Goal: Task Accomplishment & Management: Use online tool/utility

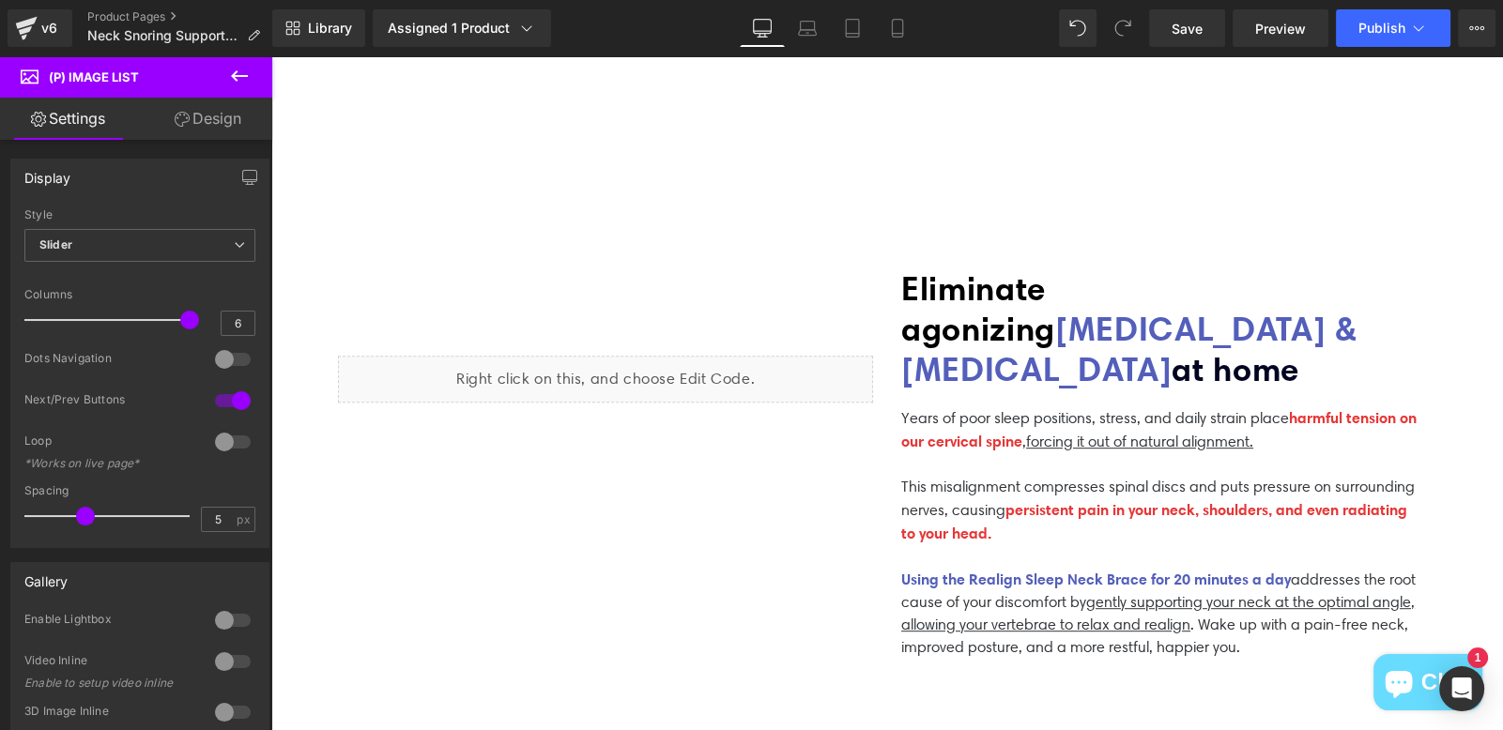
scroll to position [590, 0]
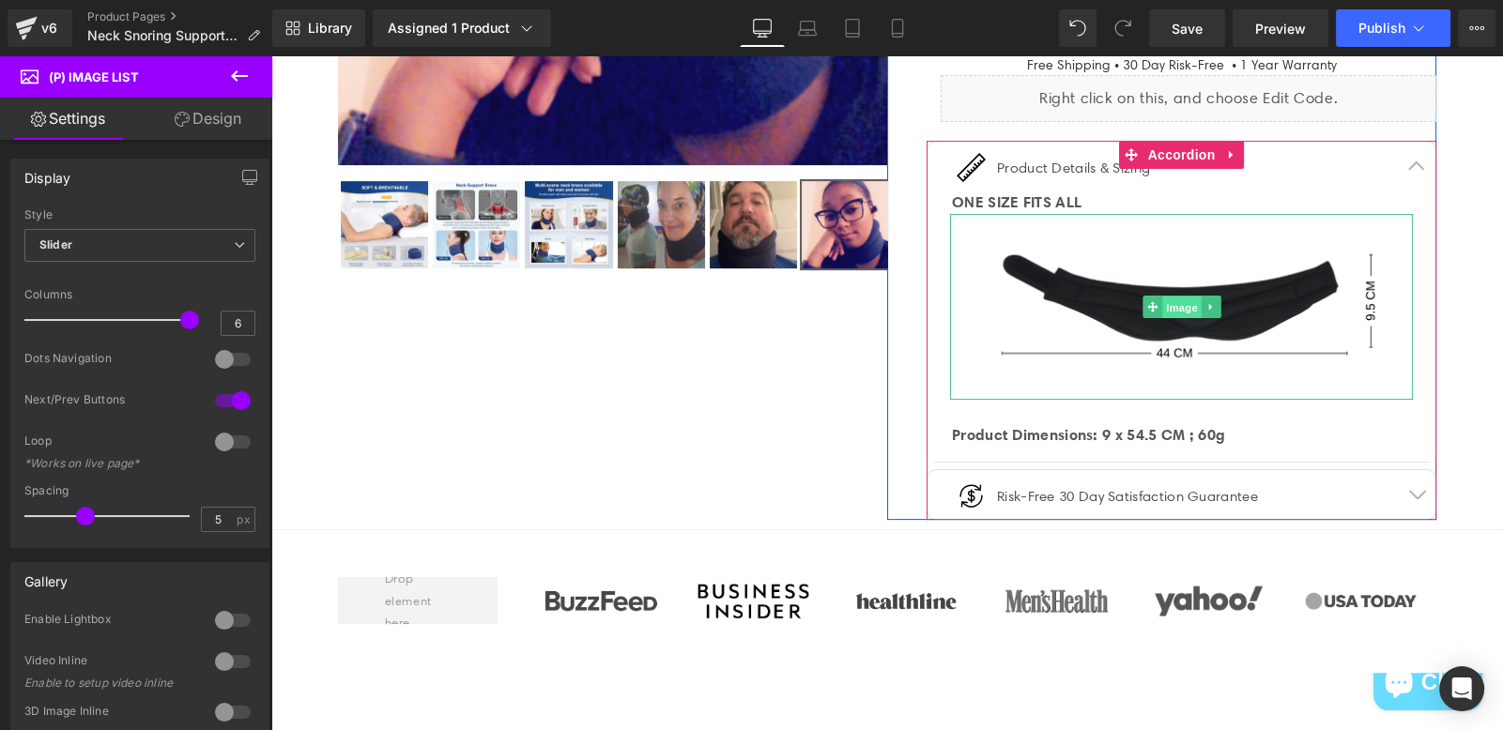
click at [1132, 309] on div "Image" at bounding box center [1181, 306] width 463 height 185
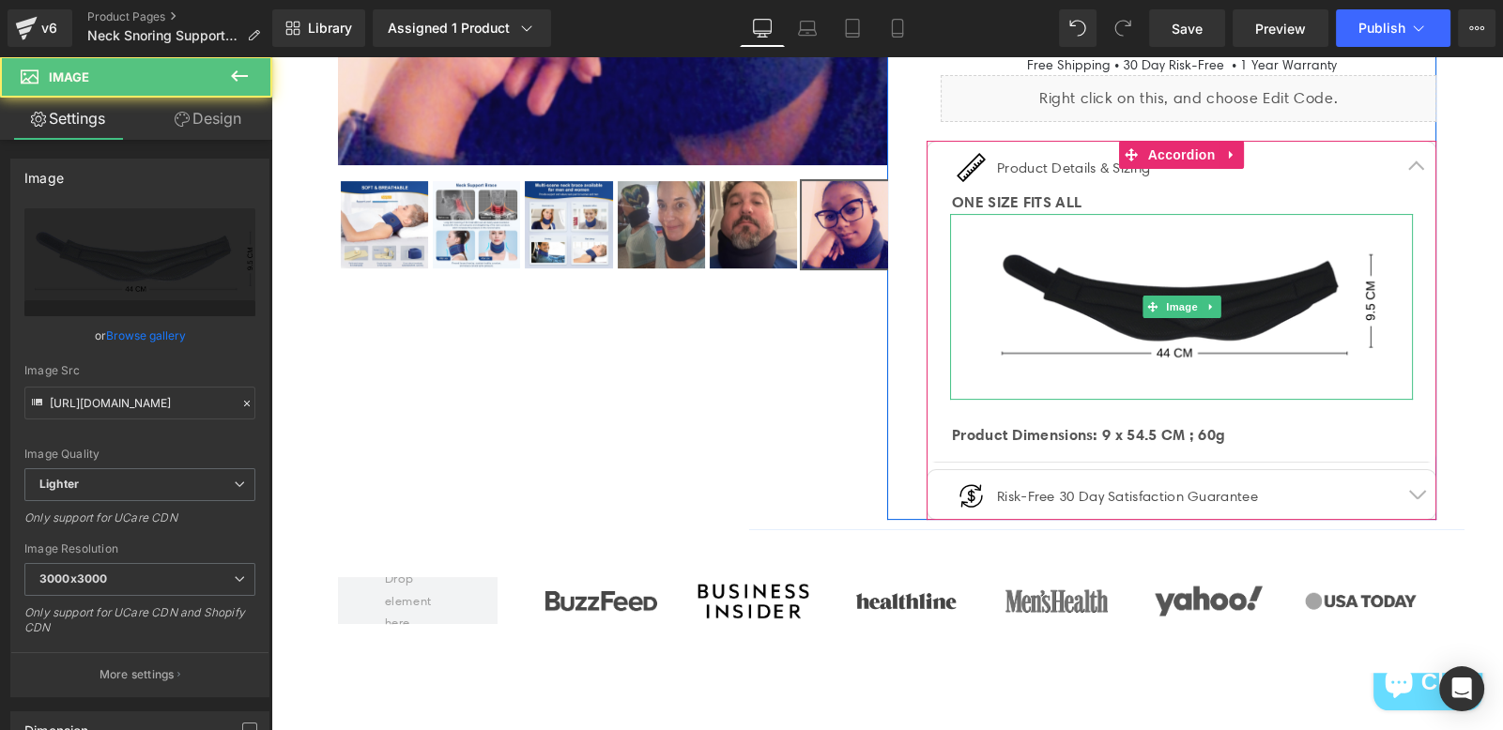
click at [1230, 346] on img at bounding box center [1181, 306] width 463 height 185
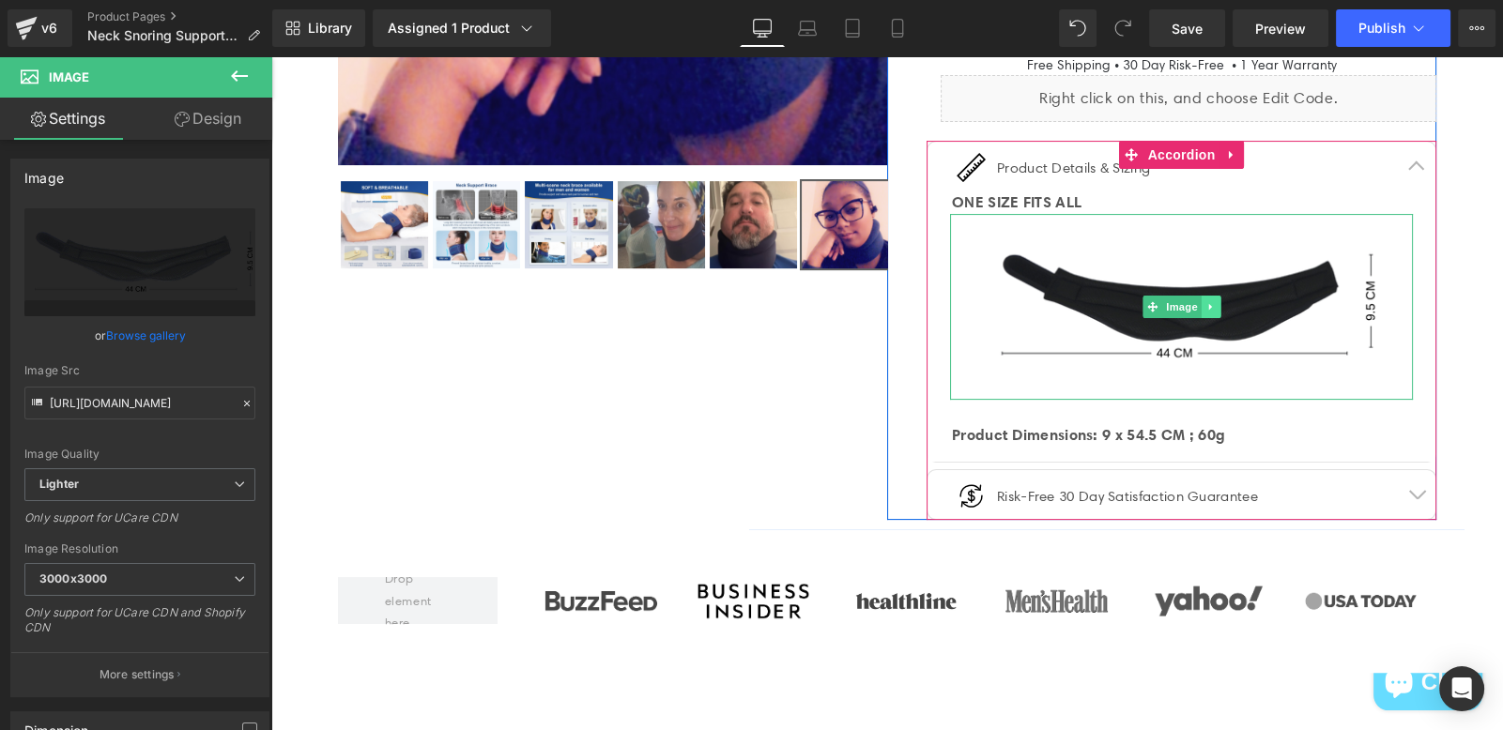
click at [1201, 301] on link at bounding box center [1211, 307] width 20 height 23
click at [1216, 307] on icon at bounding box center [1221, 306] width 10 height 11
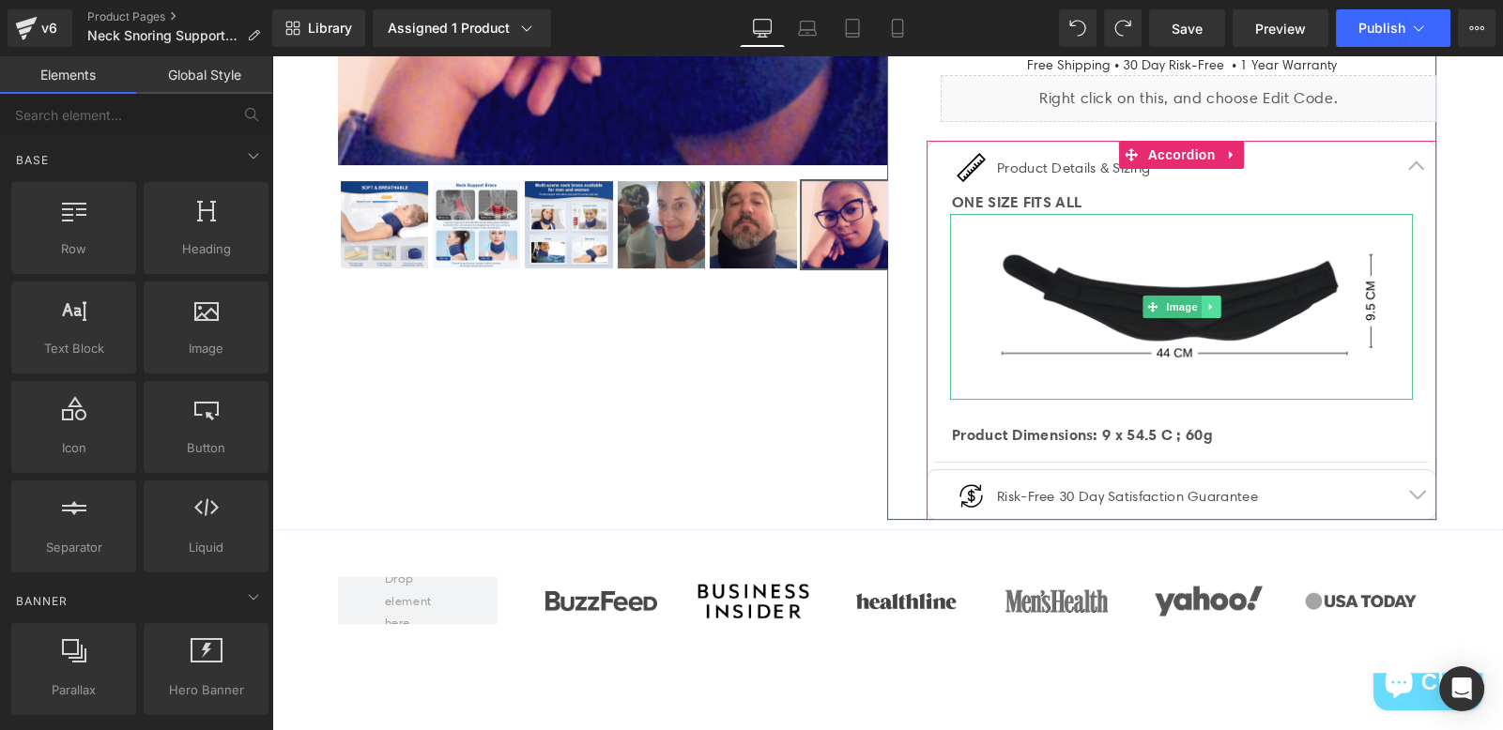
click at [1205, 304] on icon at bounding box center [1210, 306] width 10 height 11
click at [1142, 306] on link "Image" at bounding box center [1171, 307] width 58 height 23
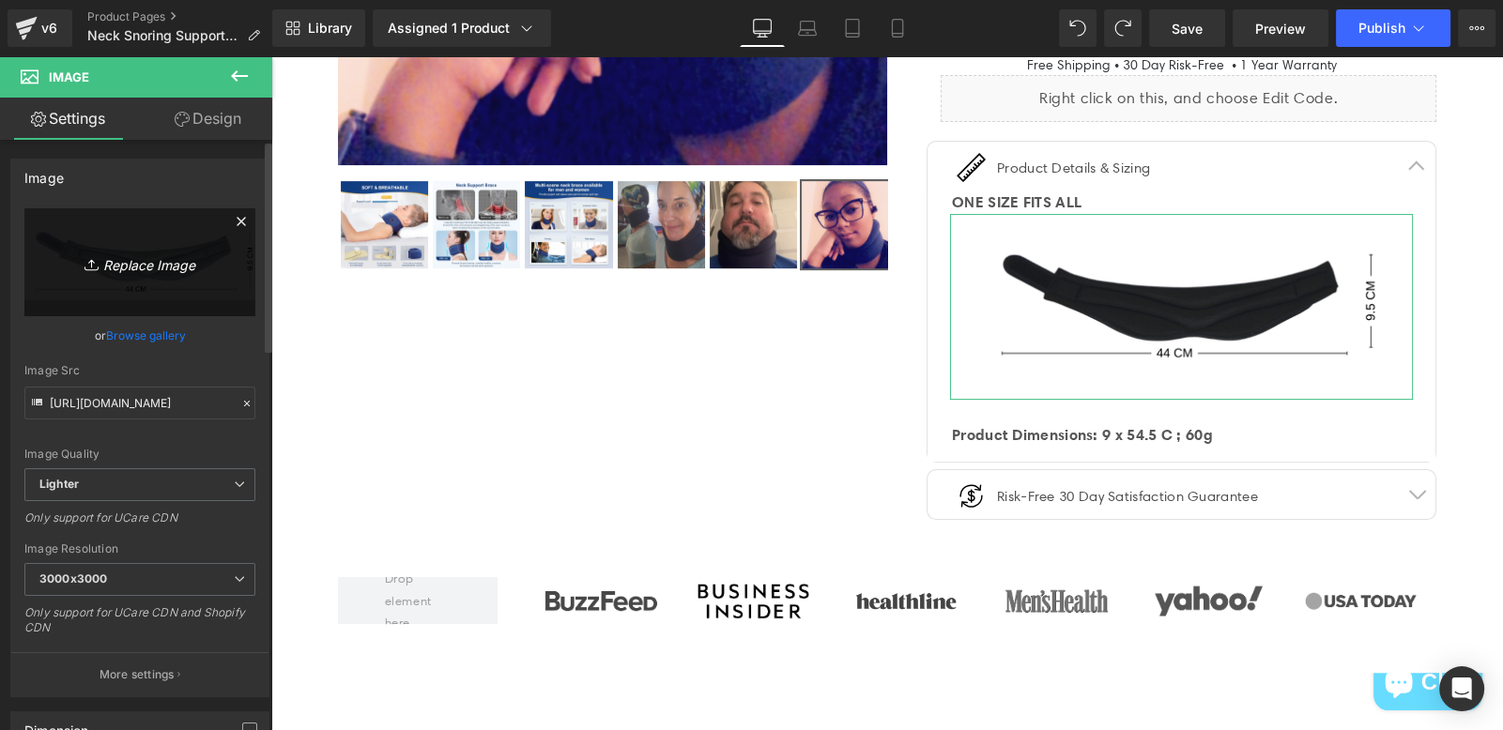
click at [168, 251] on icon "Replace Image" at bounding box center [140, 262] width 150 height 23
type input "C:\fakepath\Untitled design (2).png"
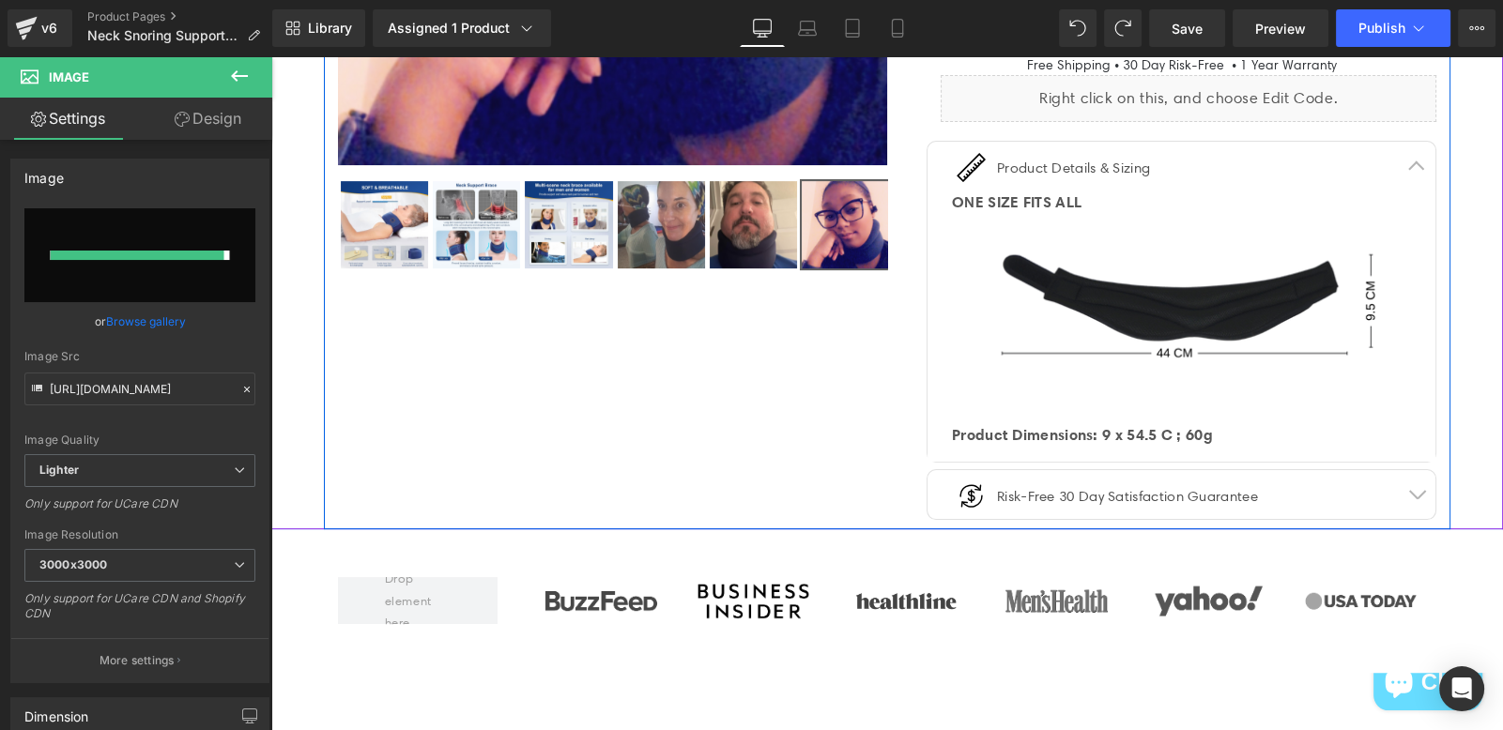
type input "[URL][DOMAIN_NAME]"
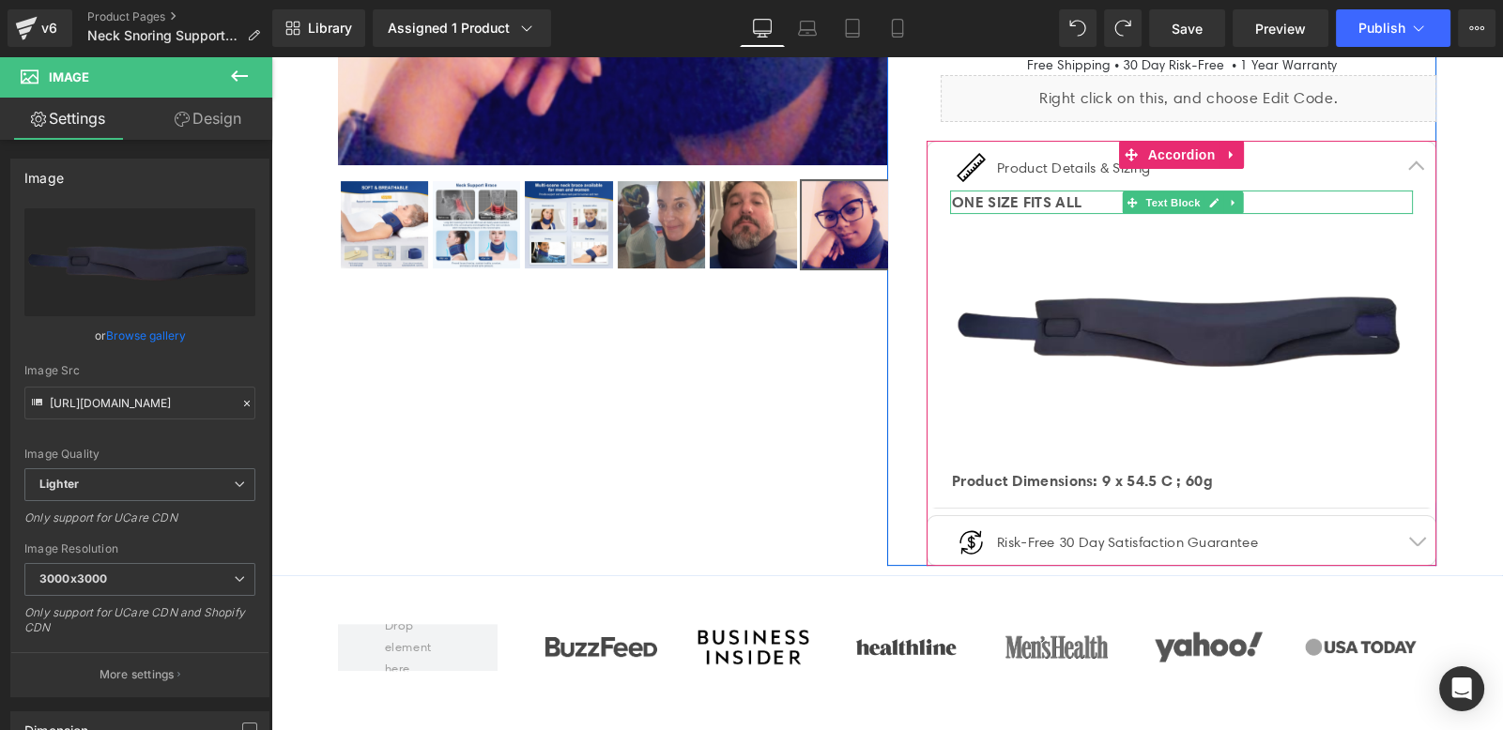
click at [1081, 192] on span "ONE SIZE FITS ALL" at bounding box center [1017, 201] width 130 height 19
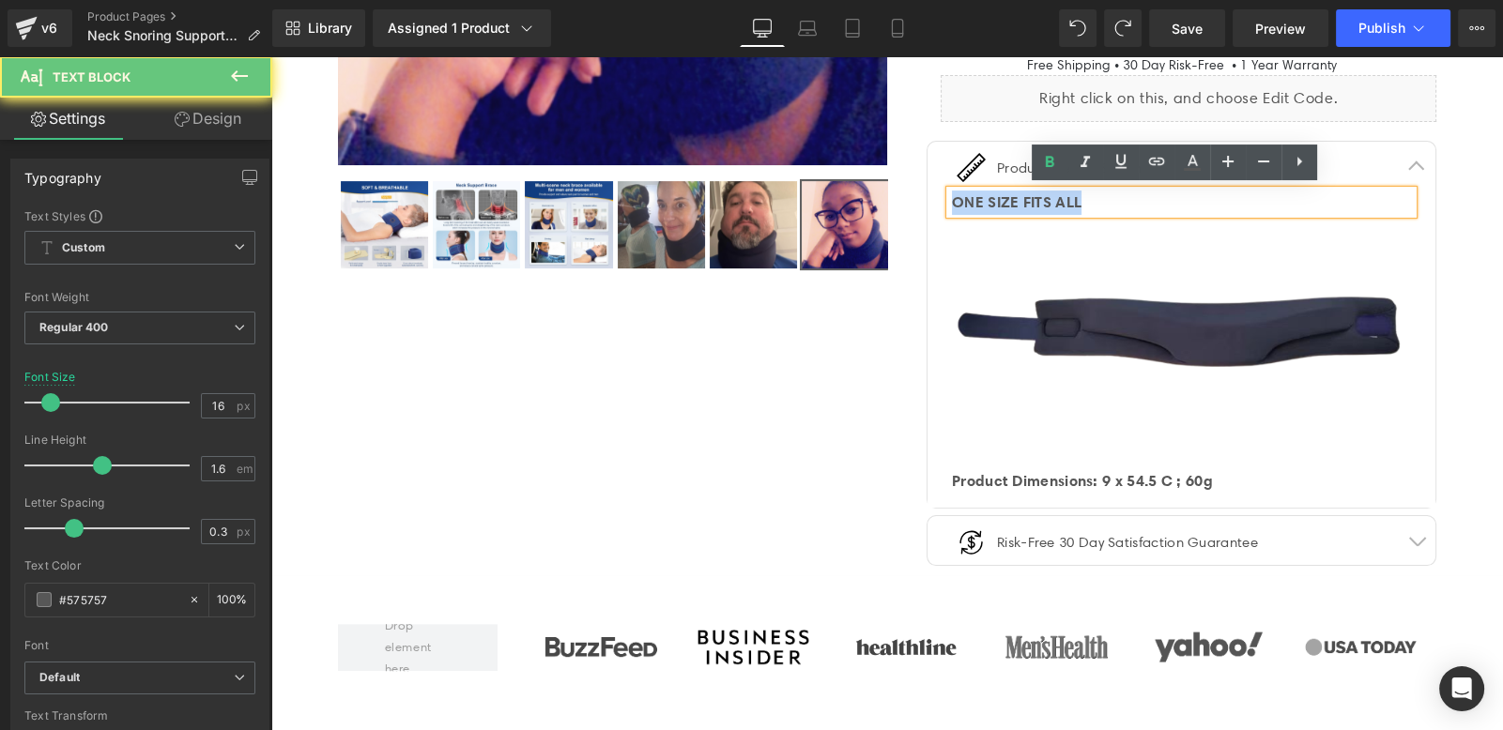
drag, startPoint x: 1099, startPoint y: 197, endPoint x: 936, endPoint y: 199, distance: 163.4
click at [936, 199] on article "ONE SIZE FITS ALL Text Block Image Product Dimensions: 9 x 54.5 C ; 60g Text Bl…" at bounding box center [1181, 349] width 508 height 317
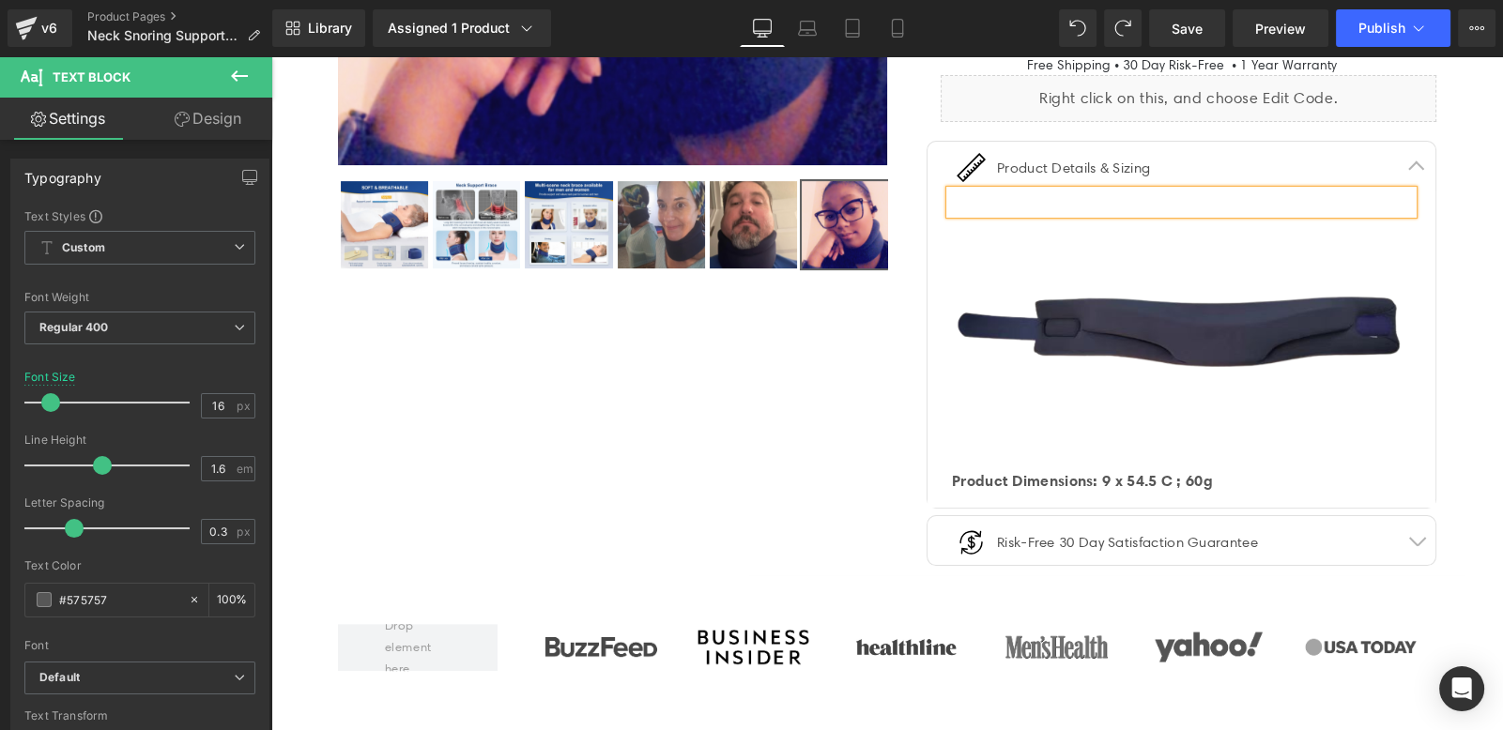
click at [1461, 217] on div "‹ ›" at bounding box center [887, 82] width 1232 height 987
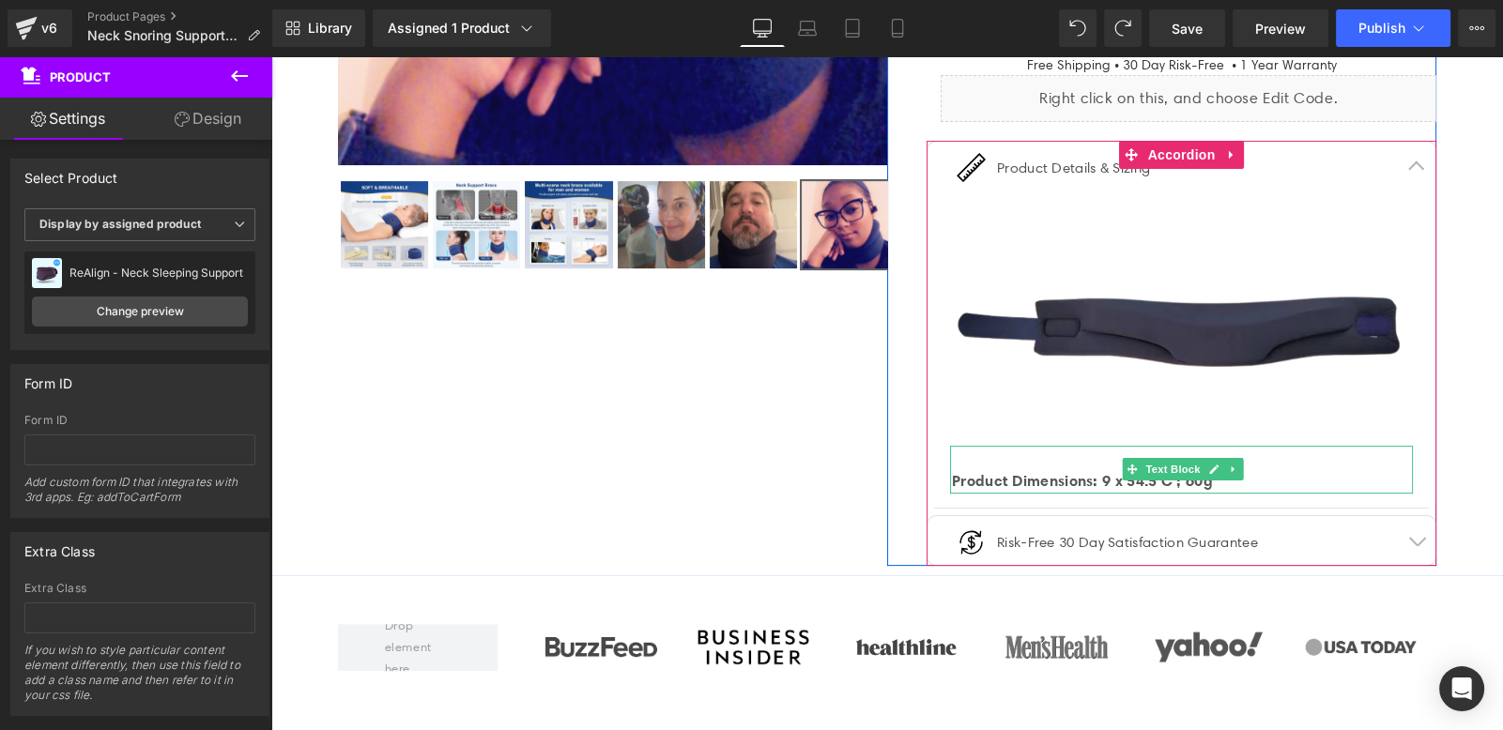
click at [994, 476] on strong "Product Dimensions: 9 x 54.5 C ; 60g" at bounding box center [1082, 480] width 261 height 19
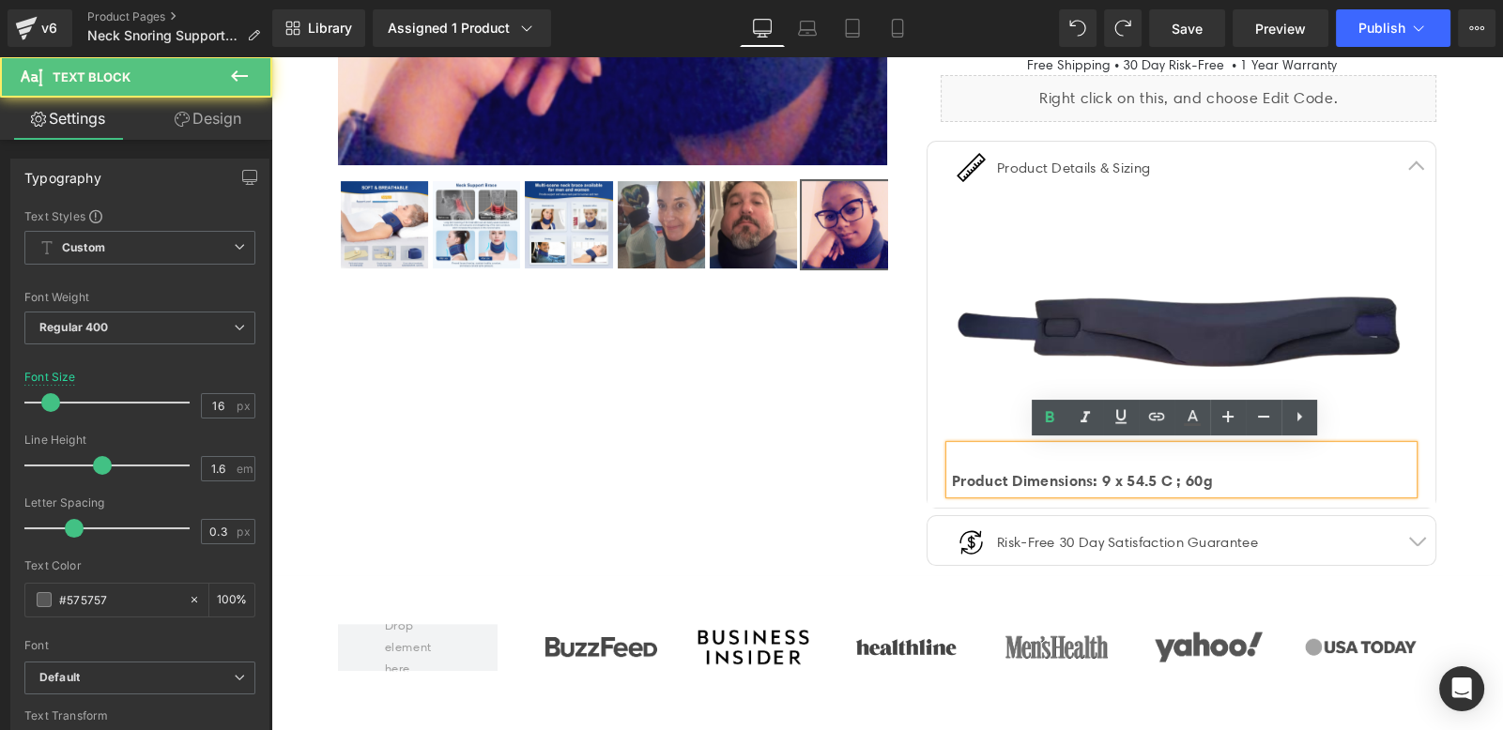
click at [1108, 483] on strong "Product Dimensions: 9 x 54.5 C ; 60g" at bounding box center [1082, 480] width 261 height 19
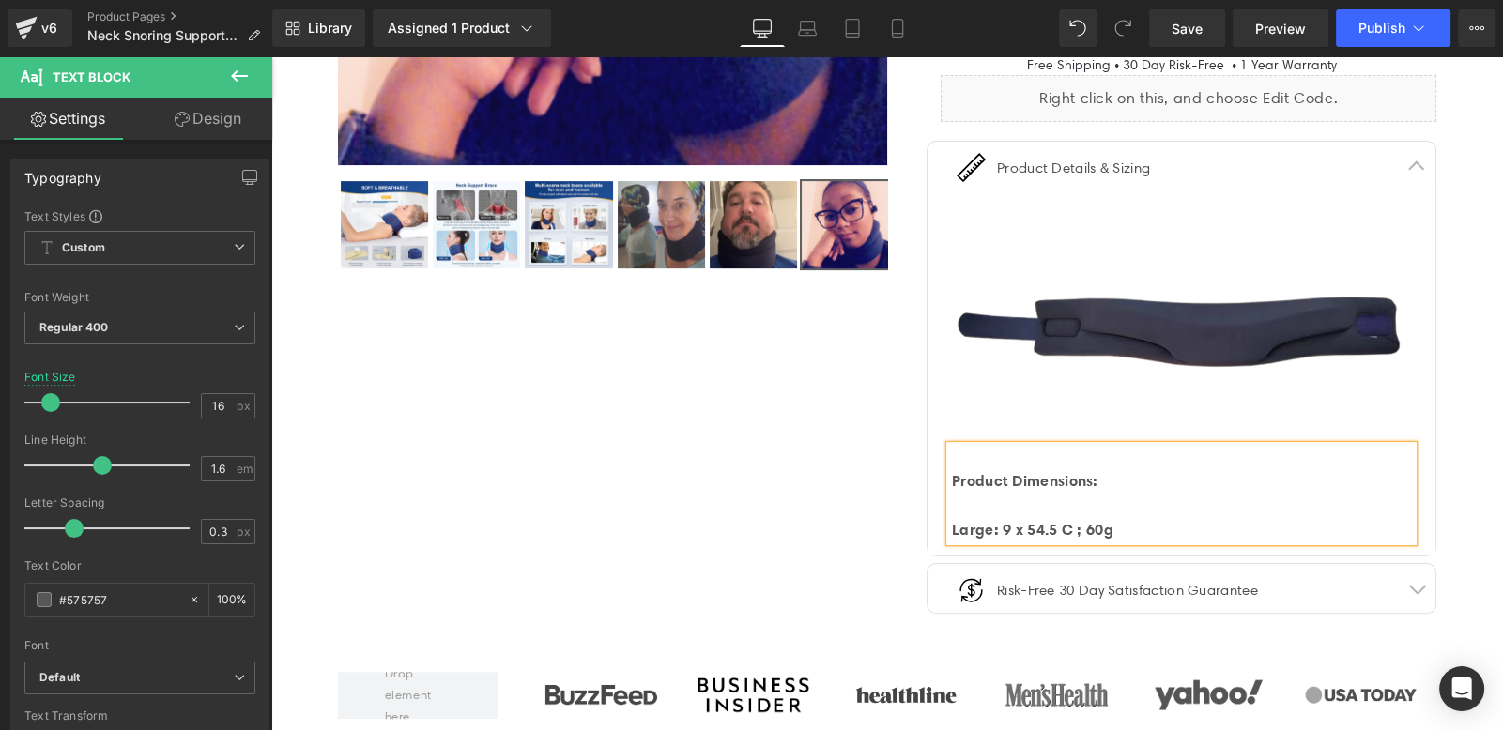
click at [1105, 501] on div at bounding box center [1182, 506] width 461 height 24
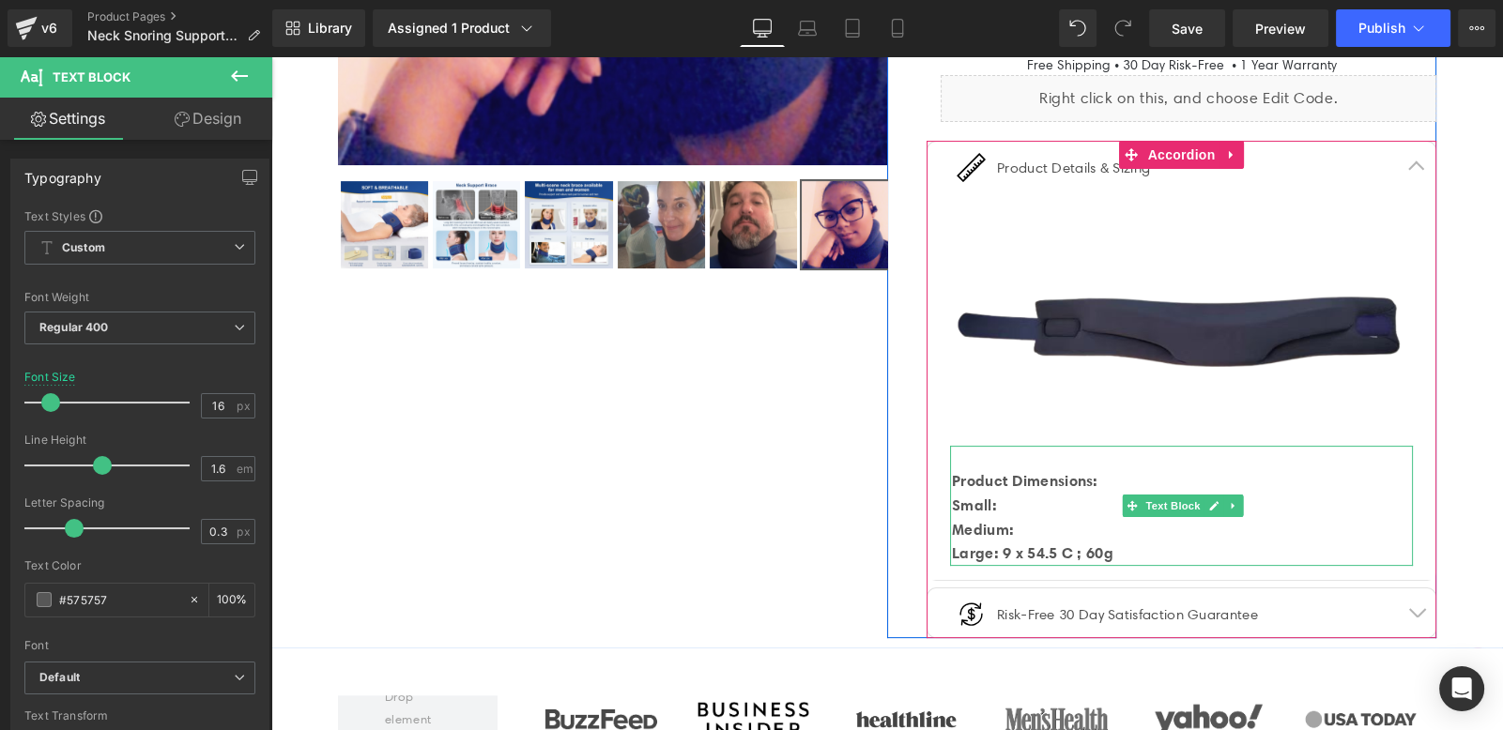
click at [1068, 501] on div "Small:" at bounding box center [1182, 506] width 461 height 24
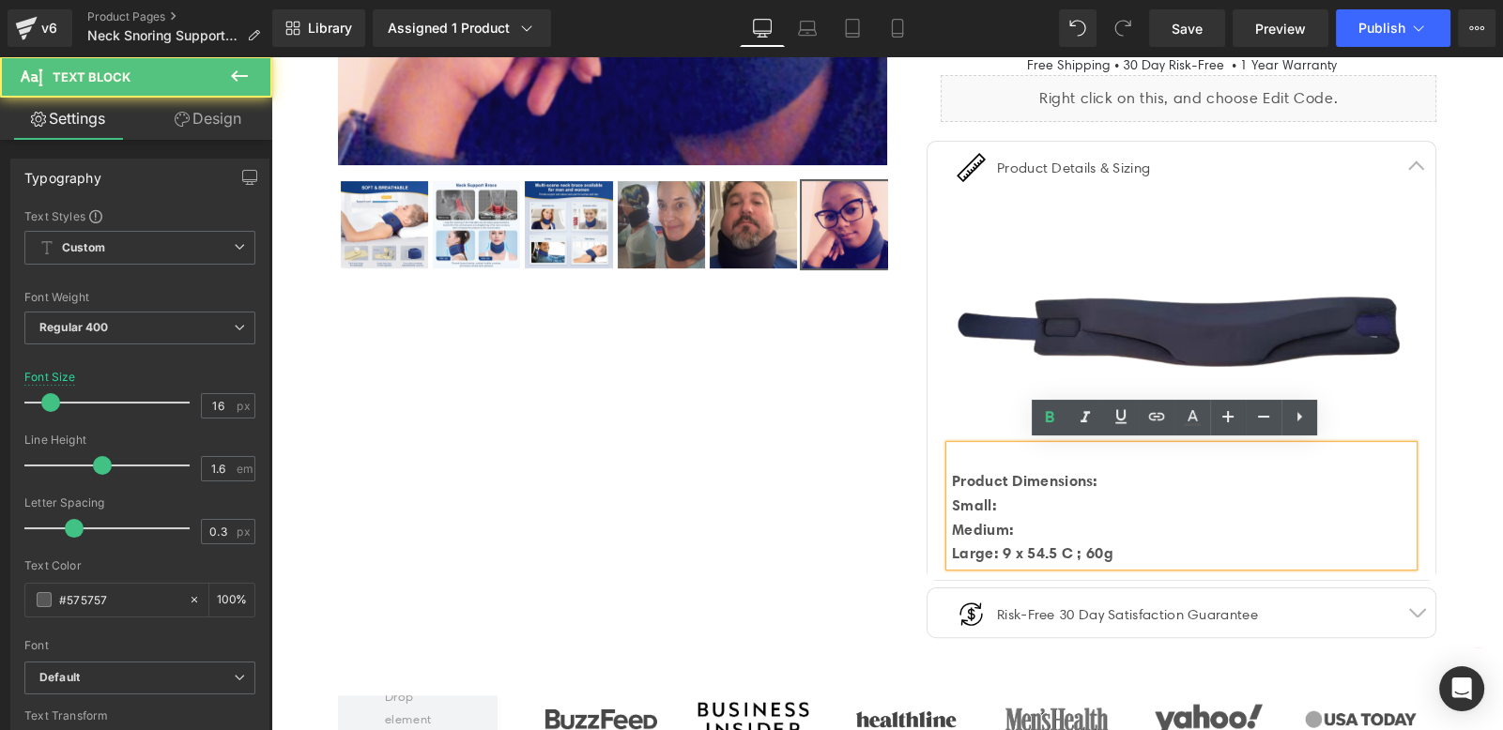
click at [1019, 503] on div "Small:" at bounding box center [1182, 506] width 461 height 24
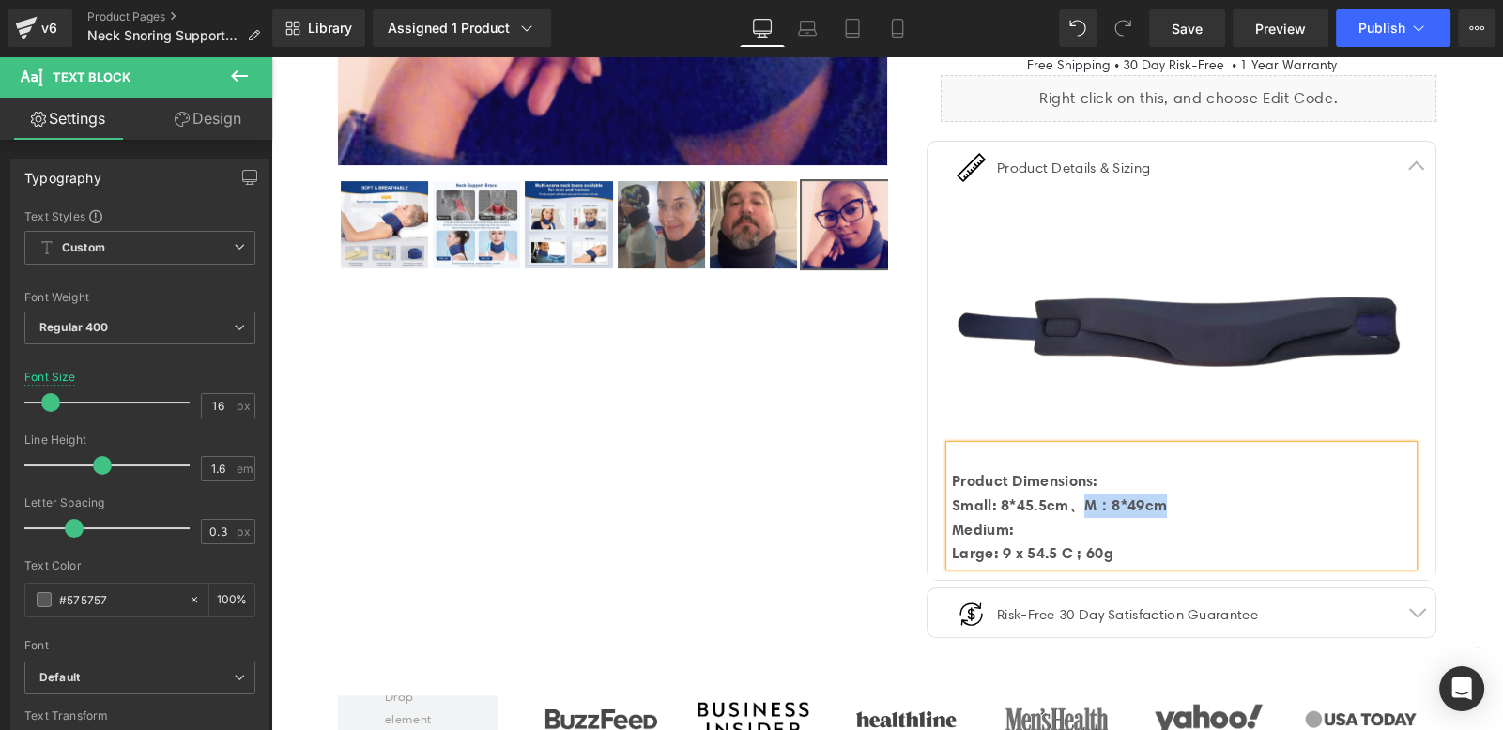
click at [1080, 498] on strong "Small: 8*45.5cm、M：8*49cm" at bounding box center [1059, 505] width 215 height 19
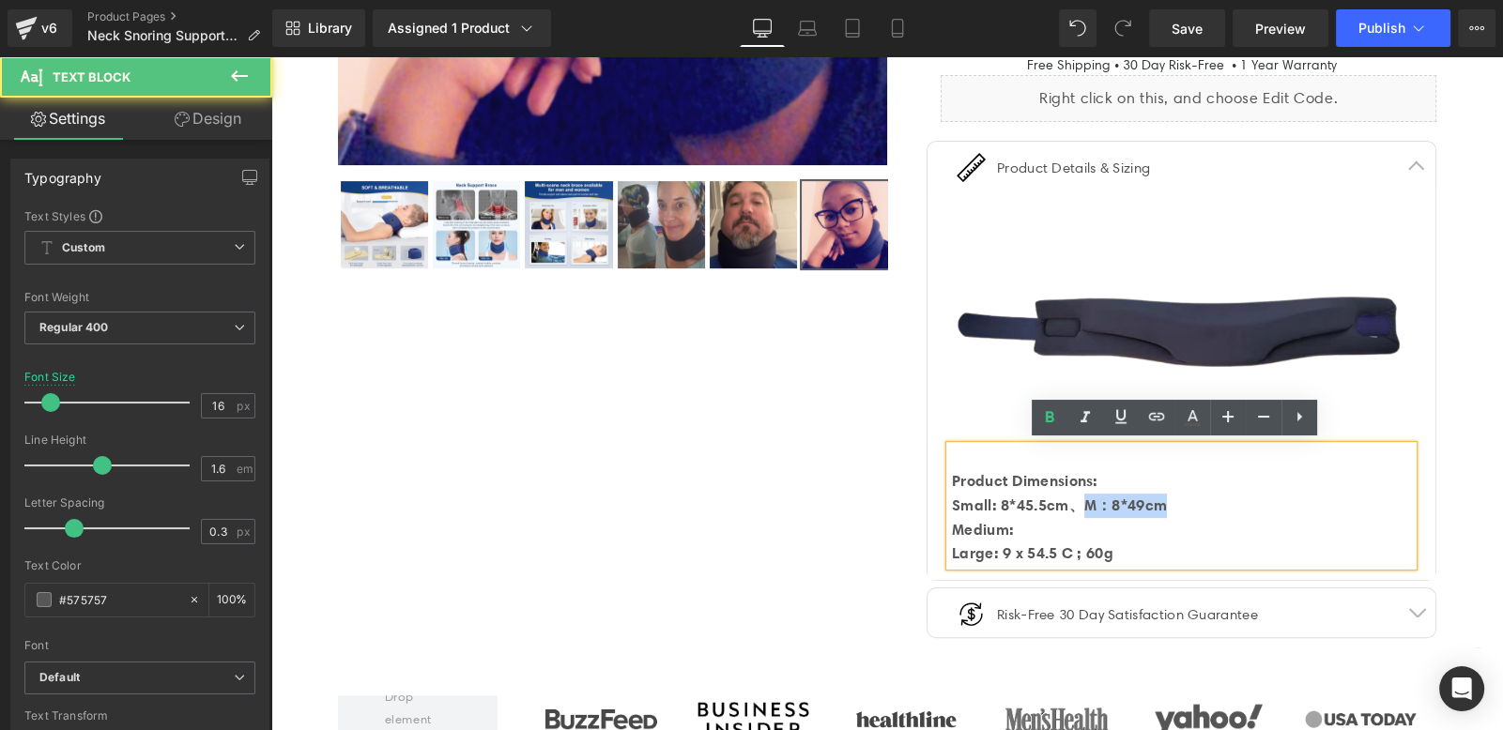
copy strong "M：8*49cm"
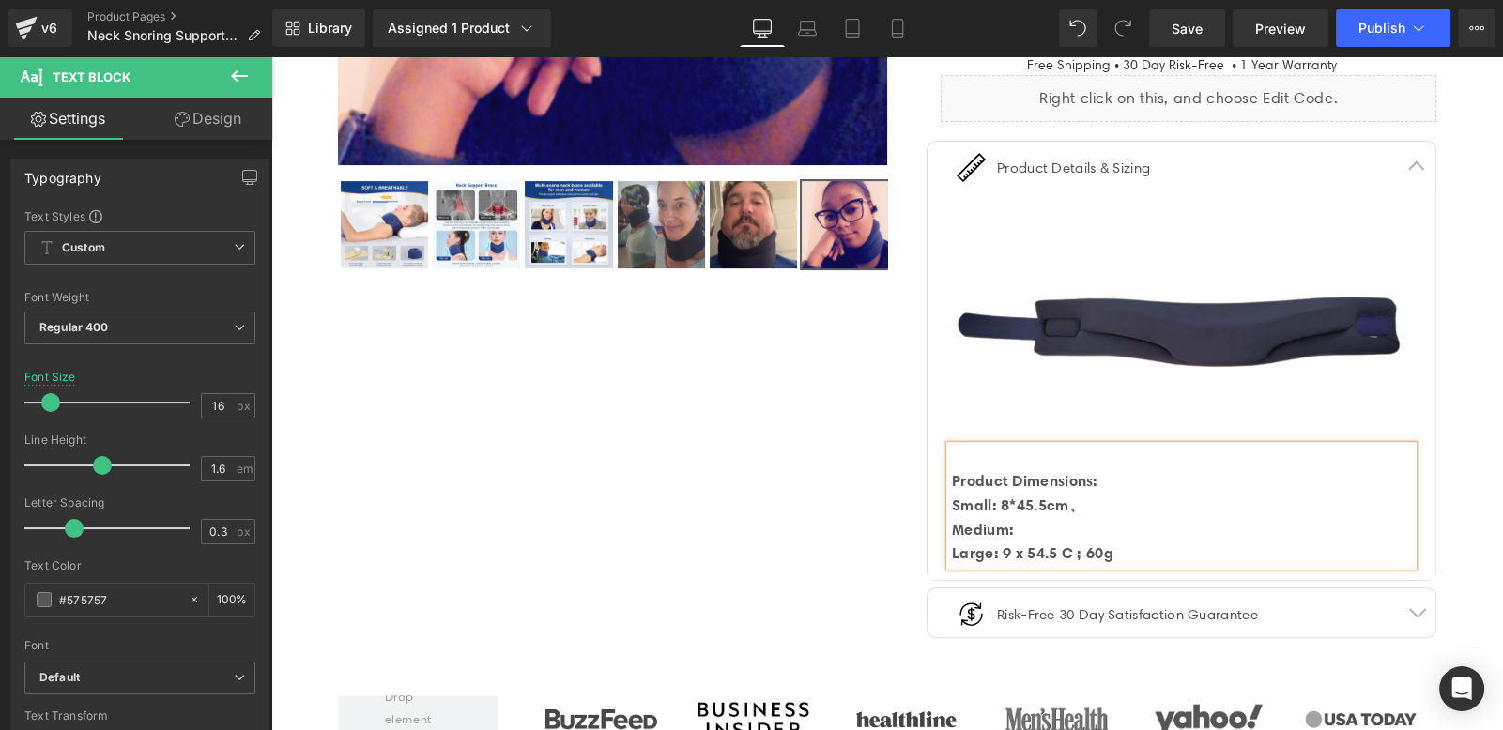
click at [1047, 529] on div "Medium:" at bounding box center [1182, 530] width 461 height 24
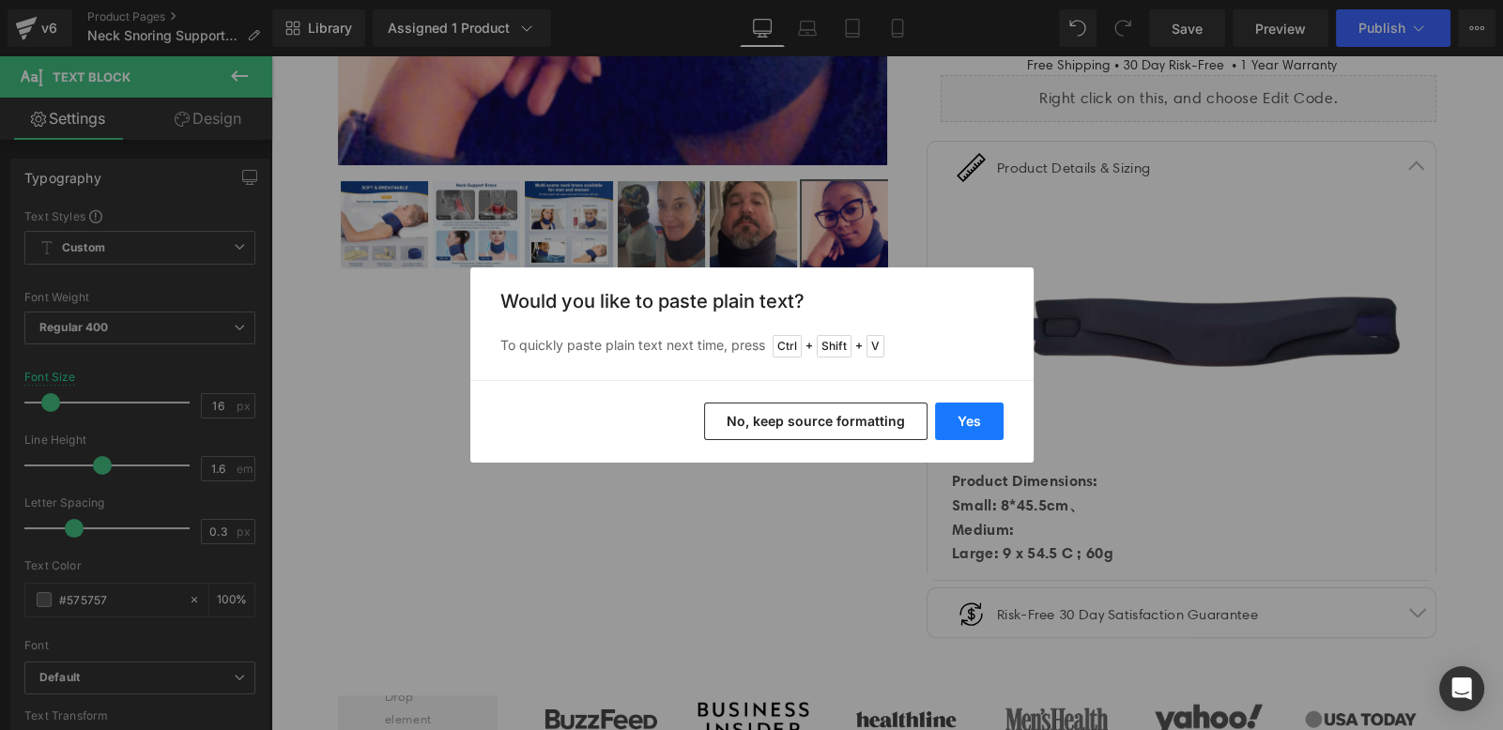
drag, startPoint x: 962, startPoint y: 422, endPoint x: 789, endPoint y: 410, distance: 174.1
click at [962, 422] on button "Yes" at bounding box center [969, 422] width 69 height 38
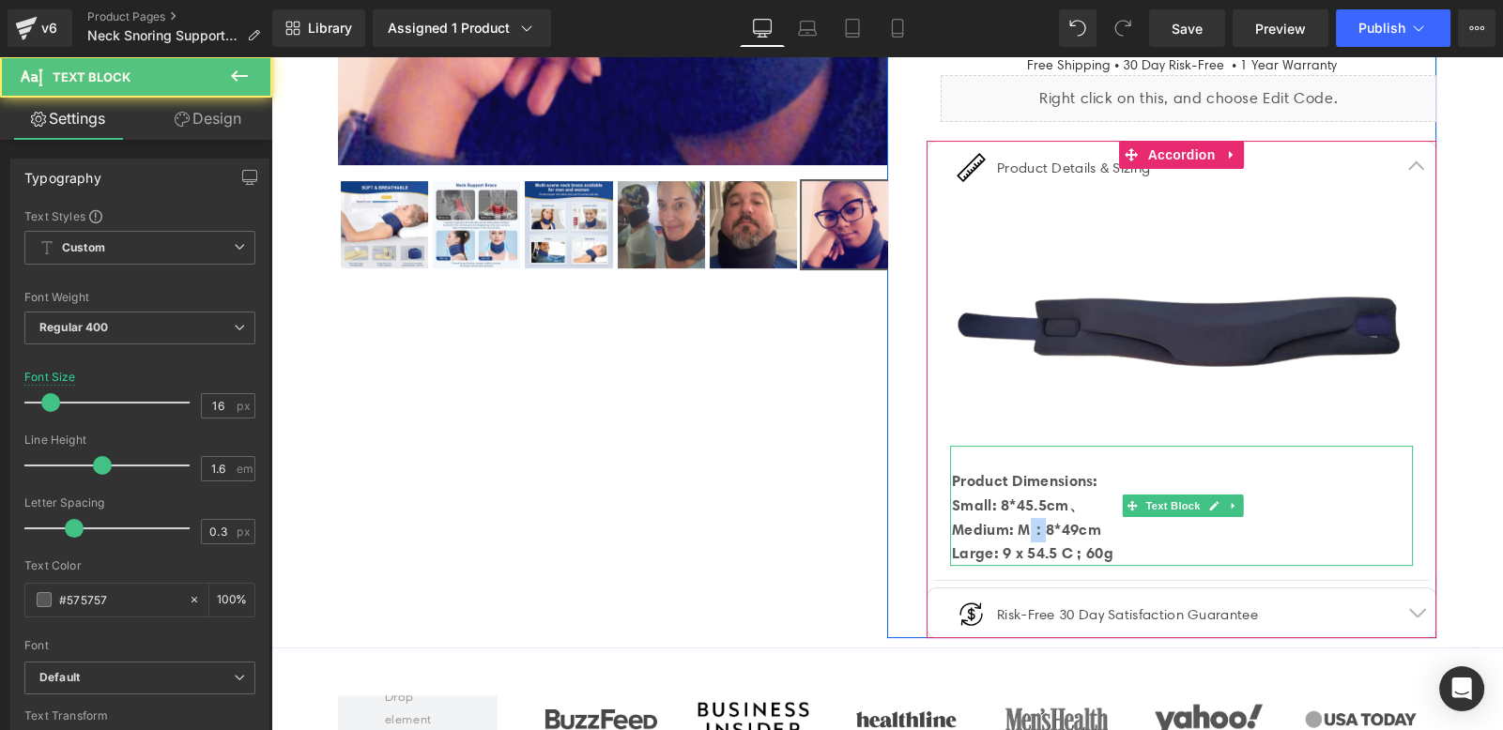
drag, startPoint x: 1035, startPoint y: 529, endPoint x: 1020, endPoint y: 529, distance: 15.0
click at [1020, 529] on strong "Medium: M：8*49cm" at bounding box center [1026, 529] width 149 height 19
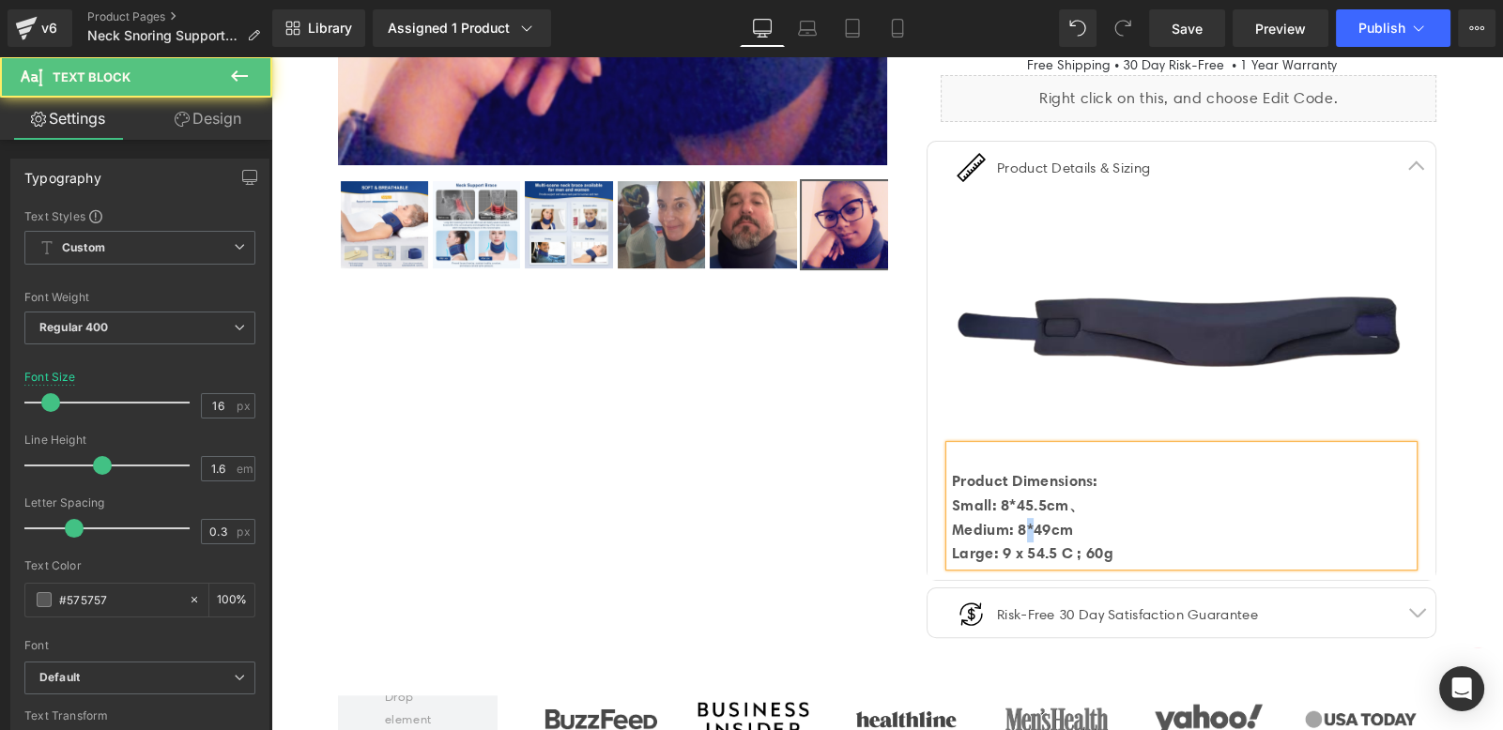
click at [1023, 527] on strong "Medium: 8*49cm" at bounding box center [1012, 529] width 121 height 19
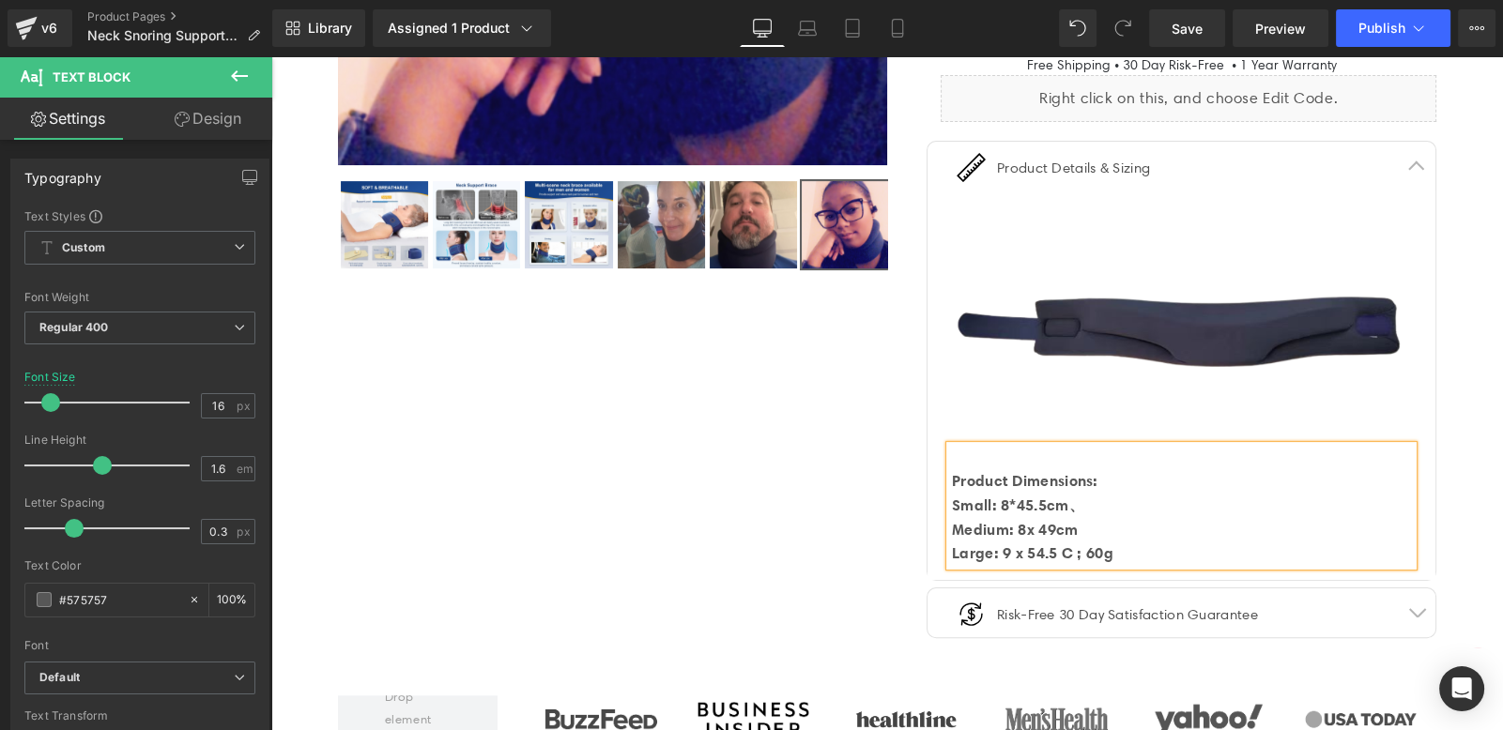
click at [1022, 525] on strong "Medium: 8x 49cm" at bounding box center [1015, 529] width 127 height 19
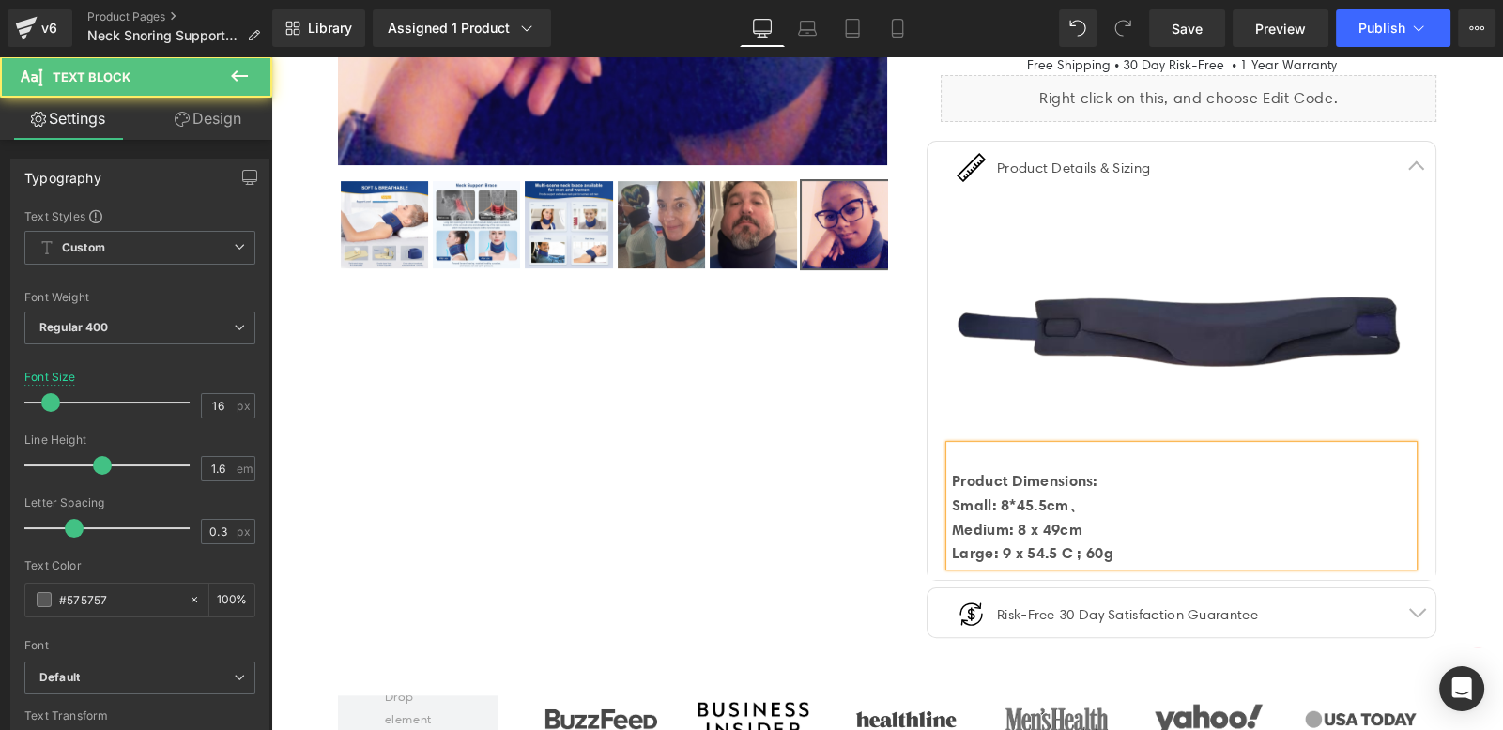
click at [1010, 504] on strong "Small: 8*45.5cm、" at bounding box center [1018, 505] width 132 height 19
drag, startPoint x: 1056, startPoint y: 502, endPoint x: 1096, endPoint y: 502, distance: 40.4
click at [1096, 502] on div "Small: 8 x 45.5cm、" at bounding box center [1182, 506] width 461 height 24
drag, startPoint x: 1062, startPoint y: 525, endPoint x: 1084, endPoint y: 524, distance: 22.5
click at [1084, 524] on div "Medium: 8 x 49cm" at bounding box center [1182, 530] width 461 height 24
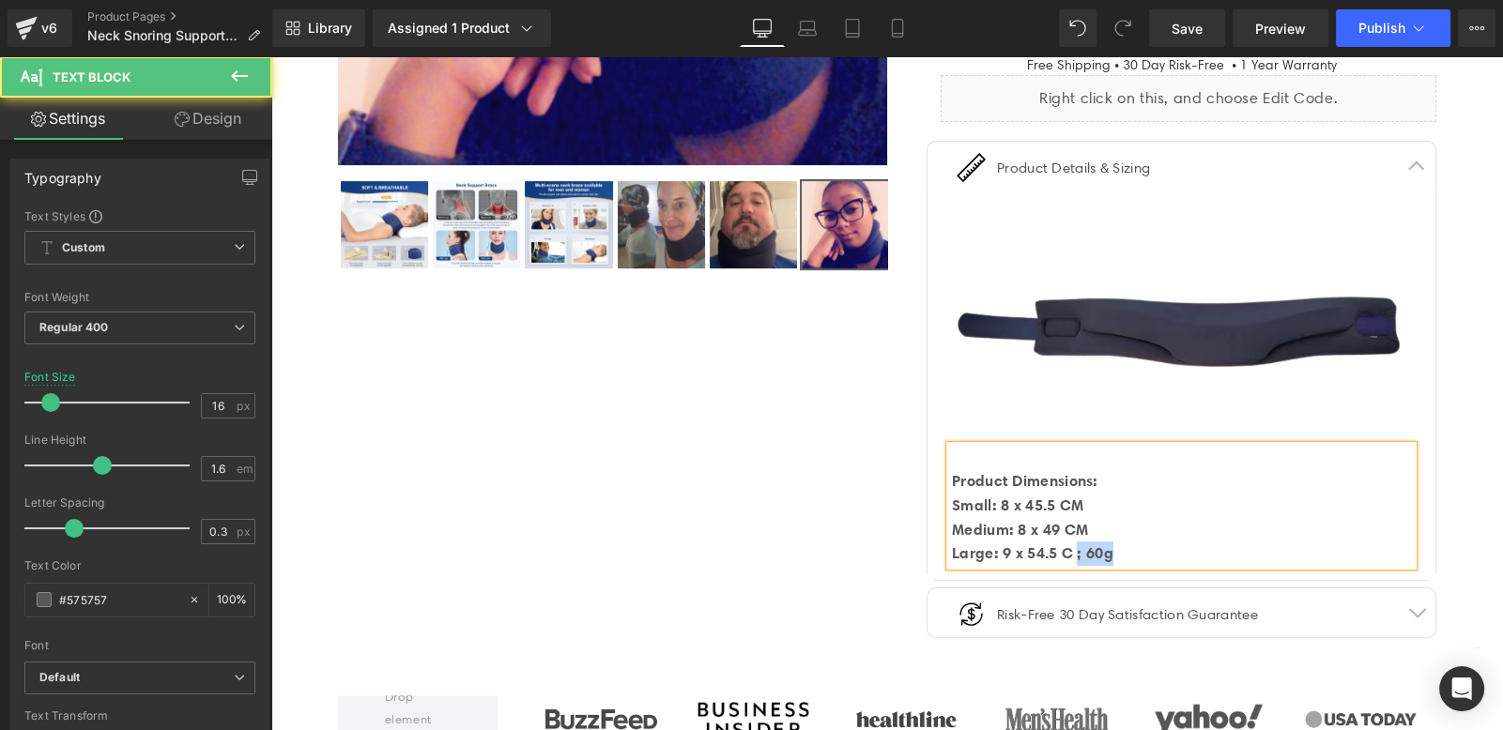
drag, startPoint x: 1112, startPoint y: 548, endPoint x: 1073, endPoint y: 547, distance: 39.4
click at [1073, 547] on div "Large: 9 x 54.5 C ; 60g" at bounding box center [1182, 554] width 461 height 24
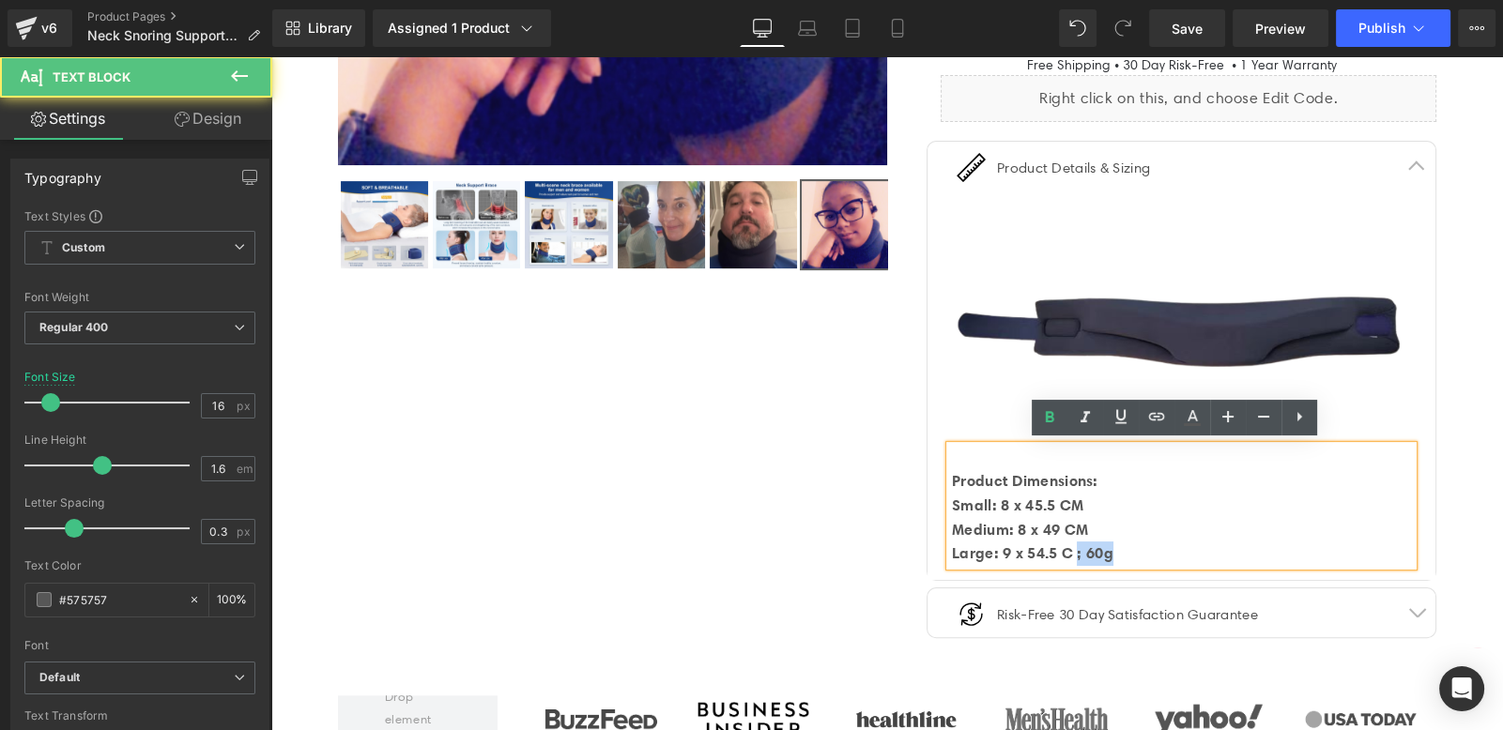
copy strong "; 60g"
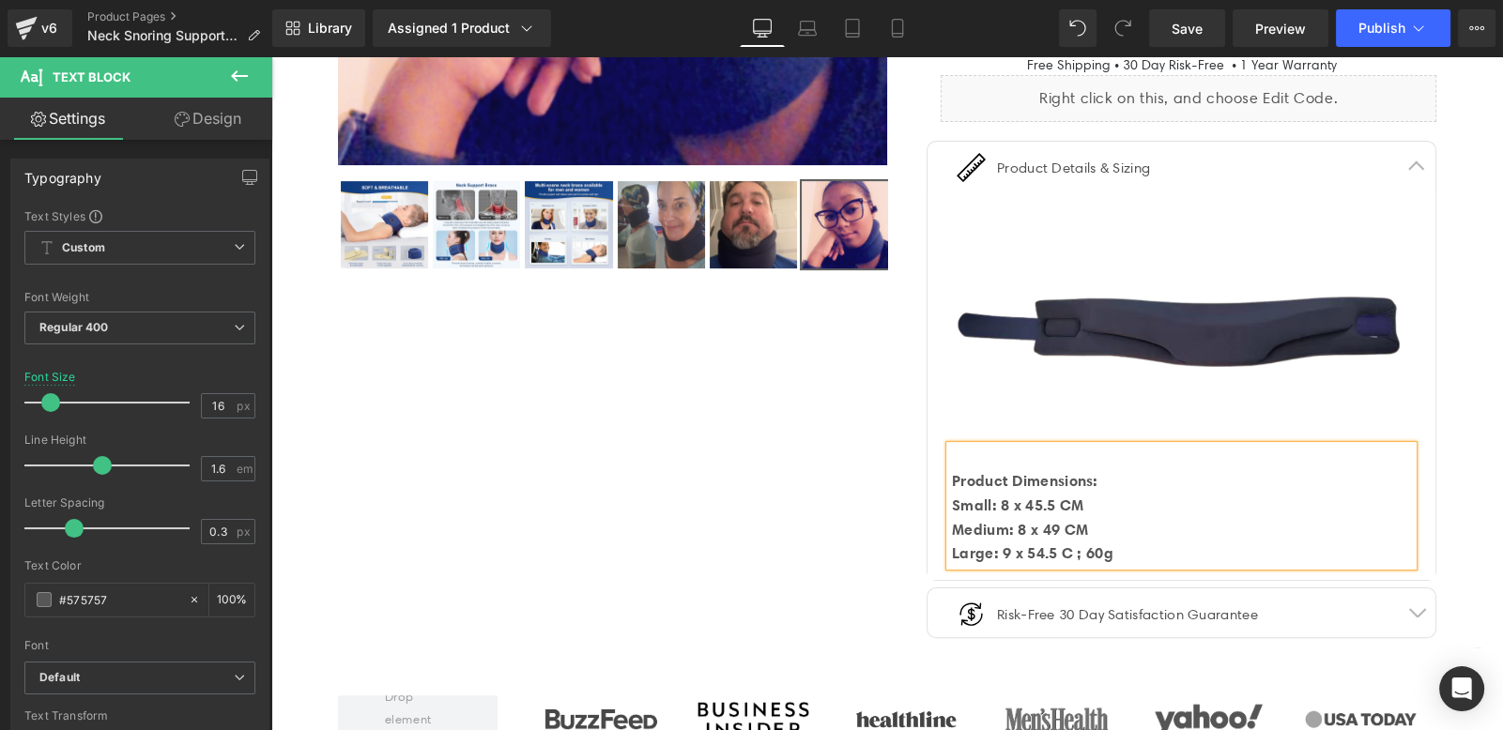
click at [1121, 525] on div "Medium: 8 x 49 CM" at bounding box center [1182, 530] width 461 height 24
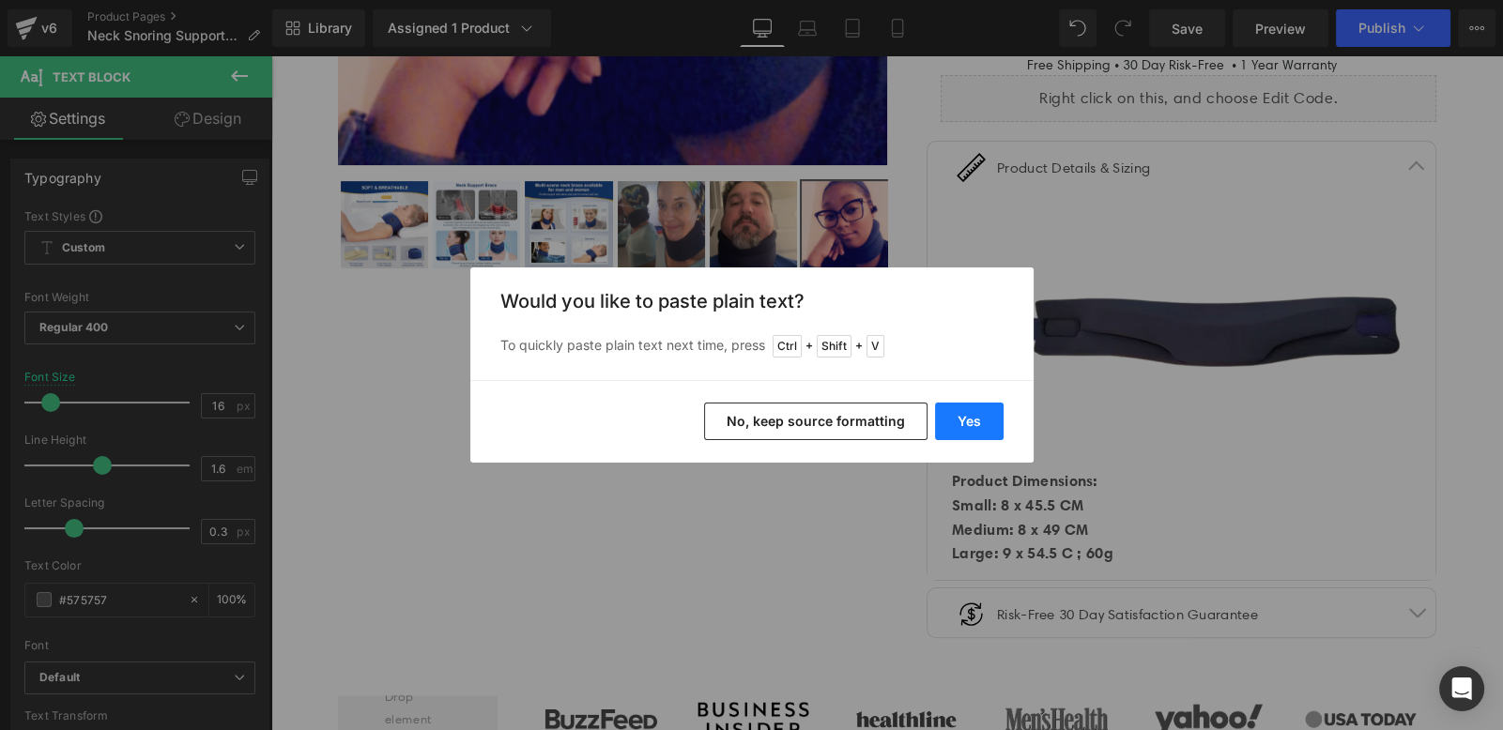
click at [981, 423] on button "Yes" at bounding box center [969, 422] width 69 height 38
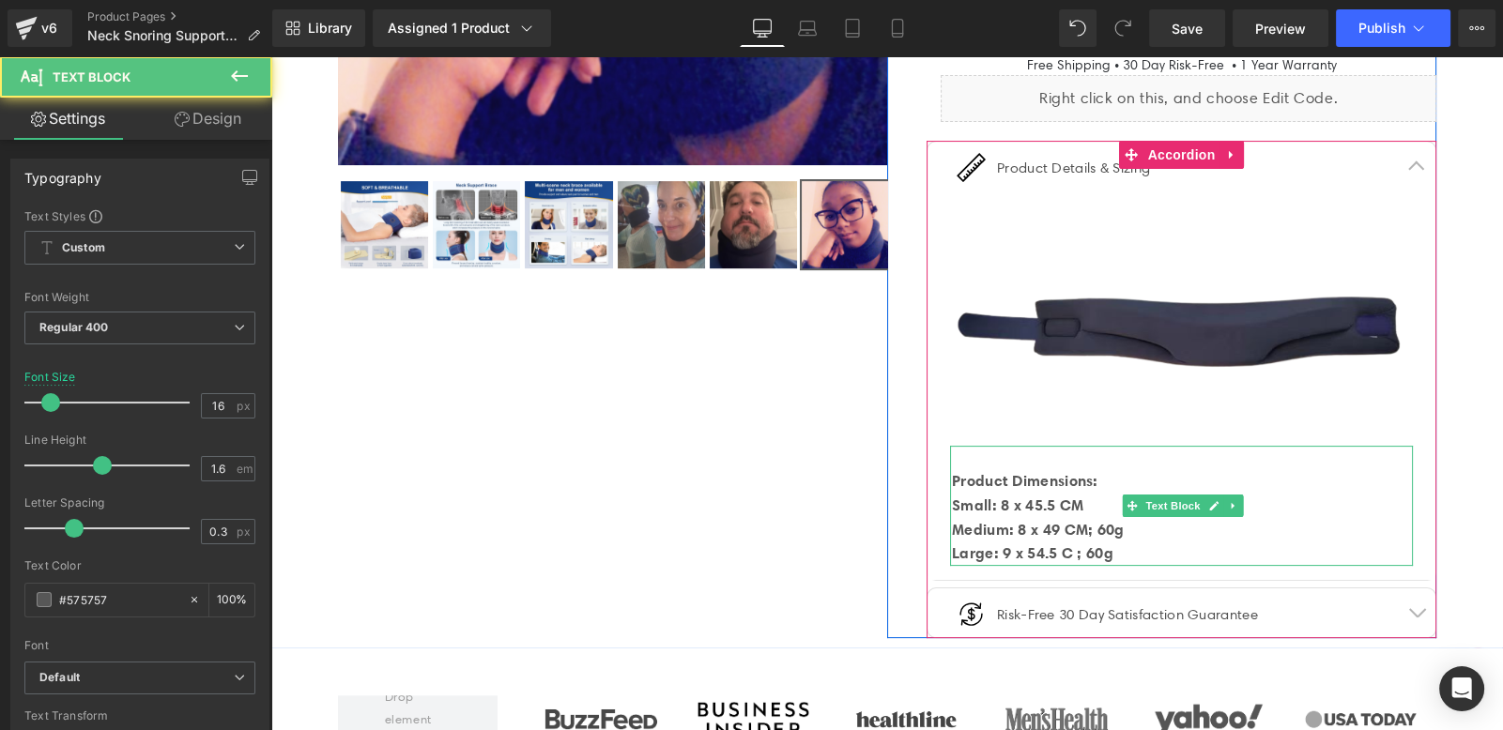
click at [1112, 494] on div "Small: 8 x 45.5 CM" at bounding box center [1182, 506] width 461 height 24
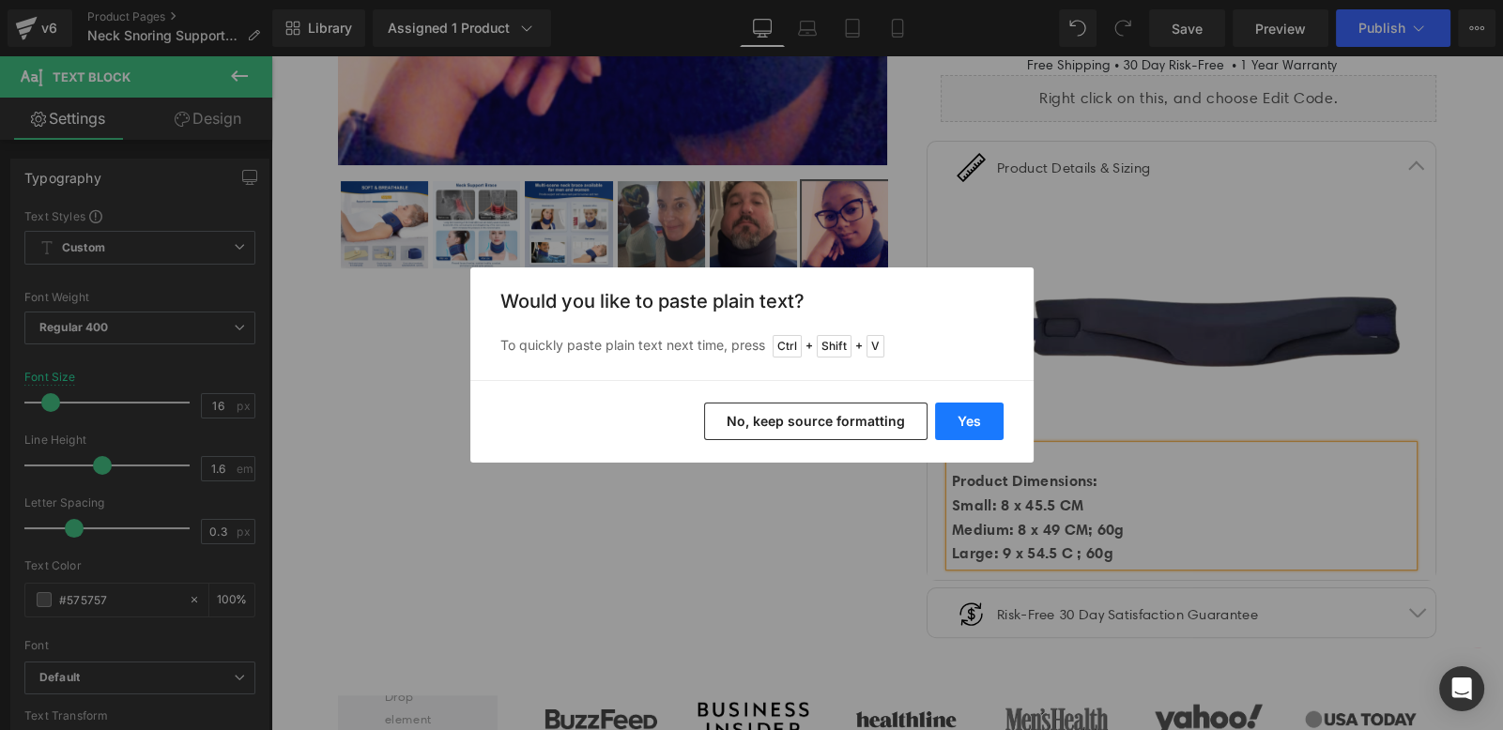
click at [992, 433] on button "Yes" at bounding box center [969, 422] width 69 height 38
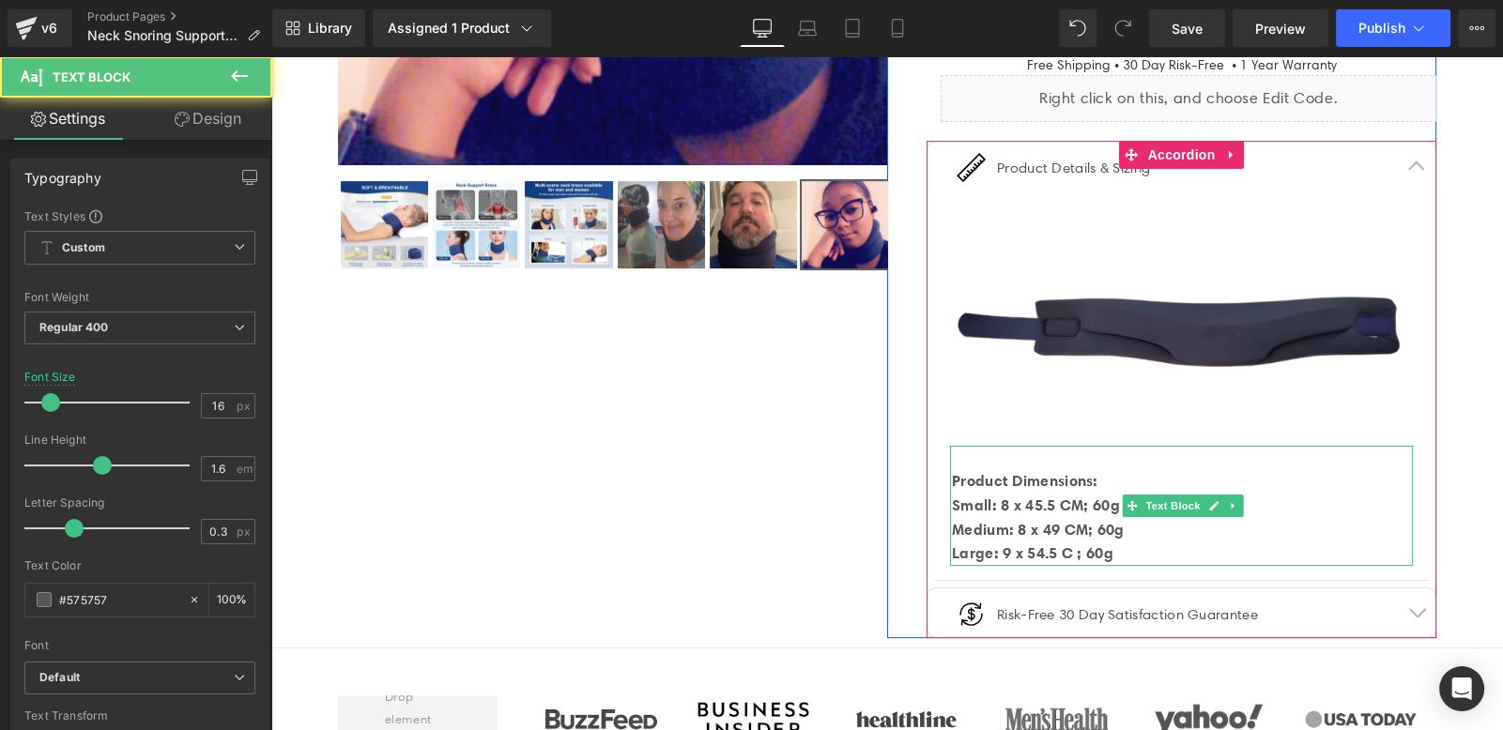
click at [1080, 501] on strong "Small: 8 x 45.5 CM; 60g" at bounding box center [1036, 505] width 168 height 19
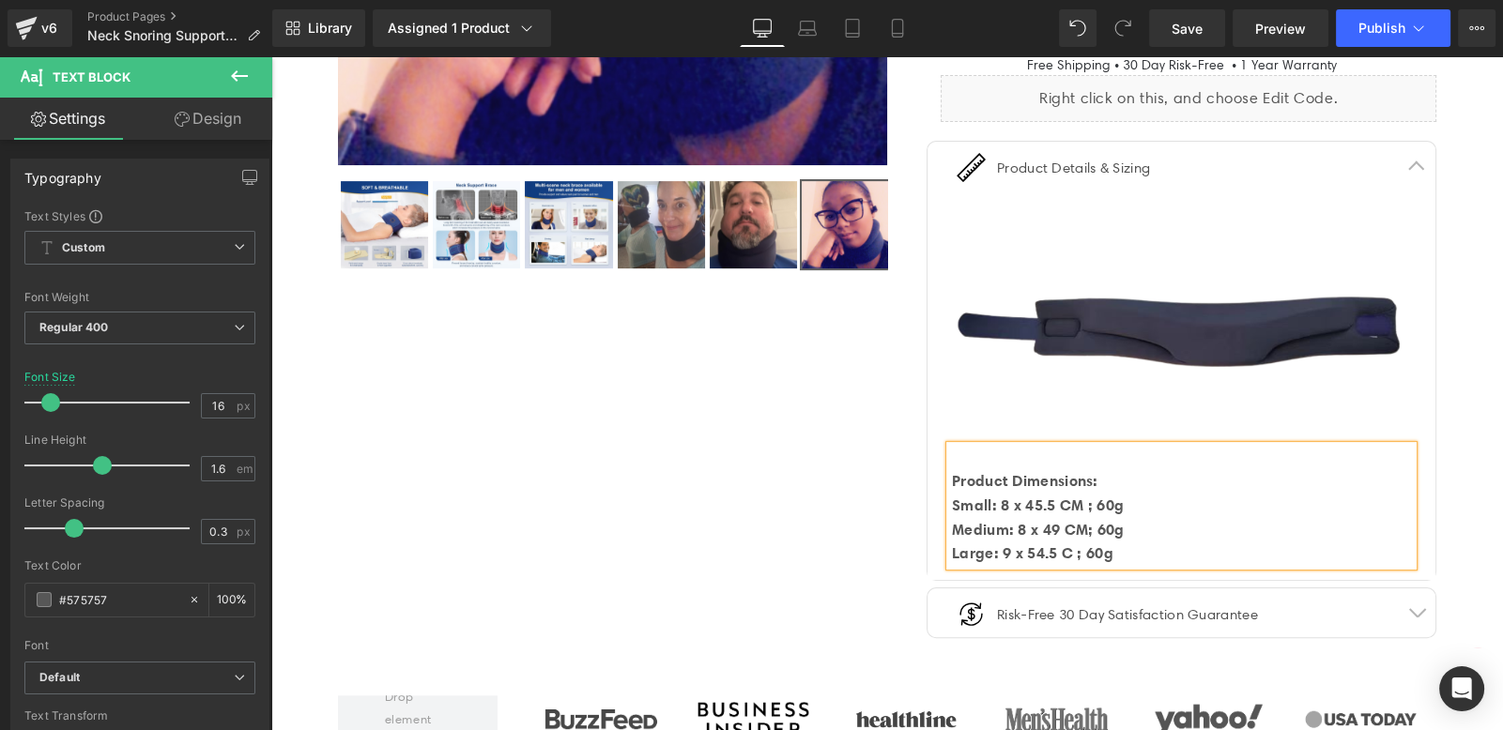
click at [1081, 524] on strong "Medium: 8 x 49 CM; 60g" at bounding box center [1038, 529] width 173 height 19
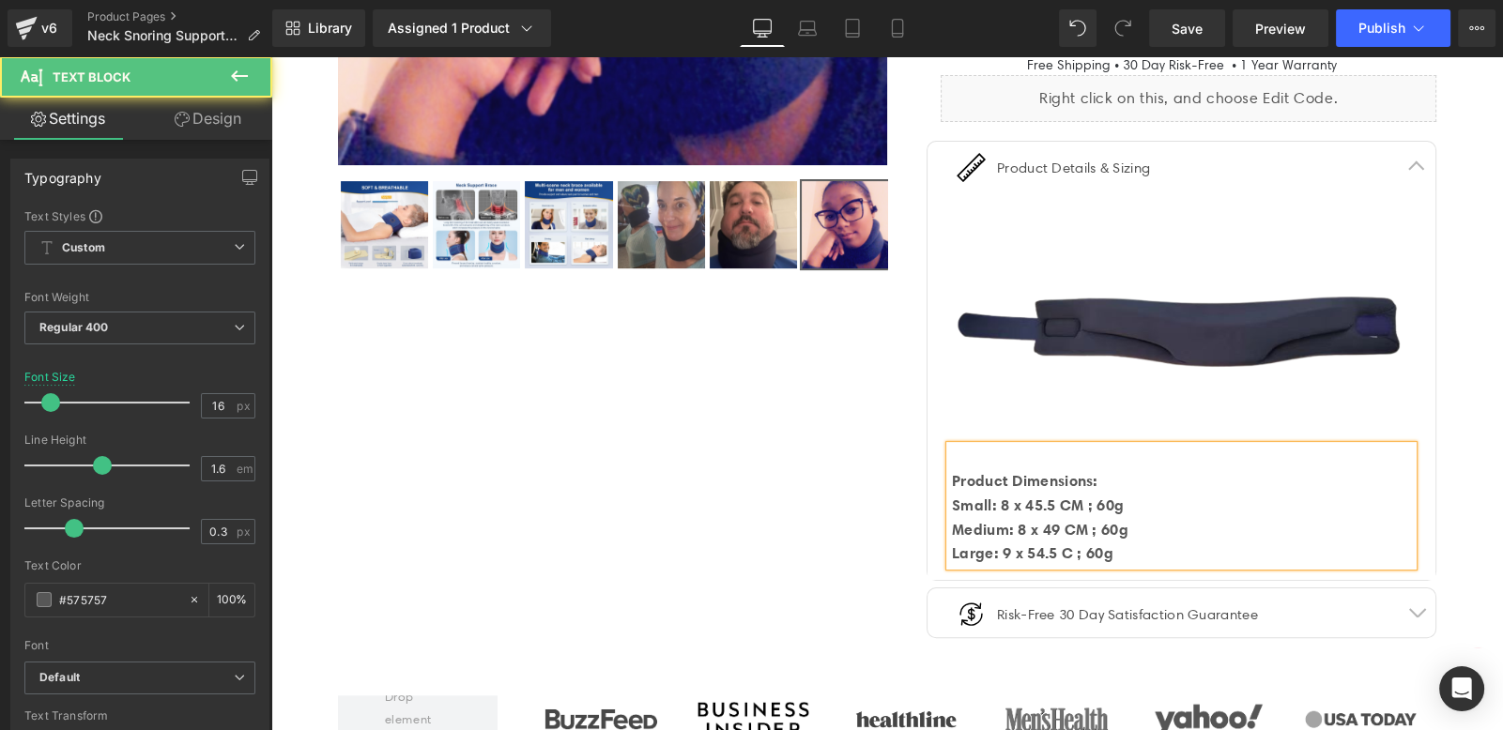
click at [1172, 519] on div "Medium: 8 x 49 CM ; 60g" at bounding box center [1182, 530] width 461 height 24
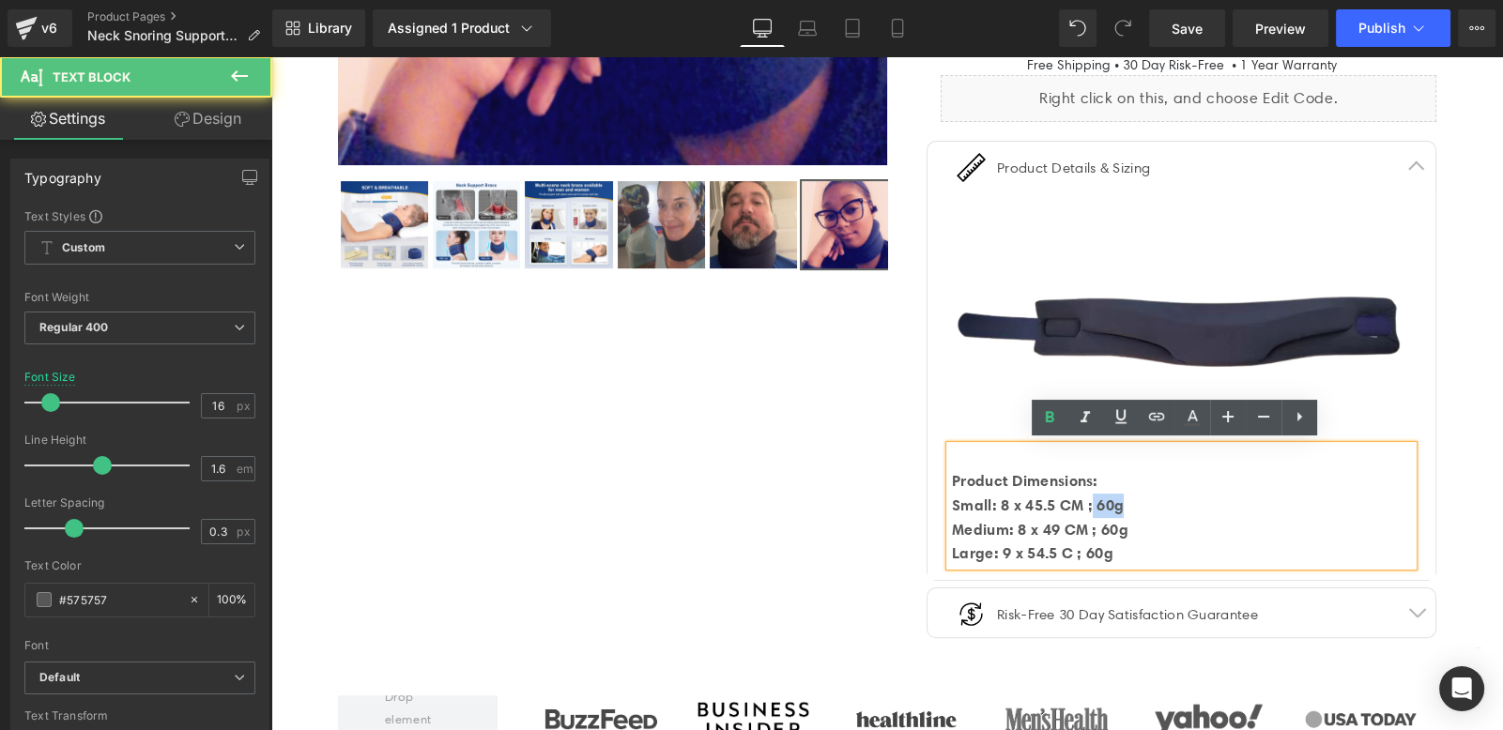
drag, startPoint x: 1089, startPoint y: 506, endPoint x: 1133, endPoint y: 506, distance: 44.1
click at [1133, 506] on div "Small: 8 x 45.5 CM ; 60g" at bounding box center [1182, 506] width 461 height 24
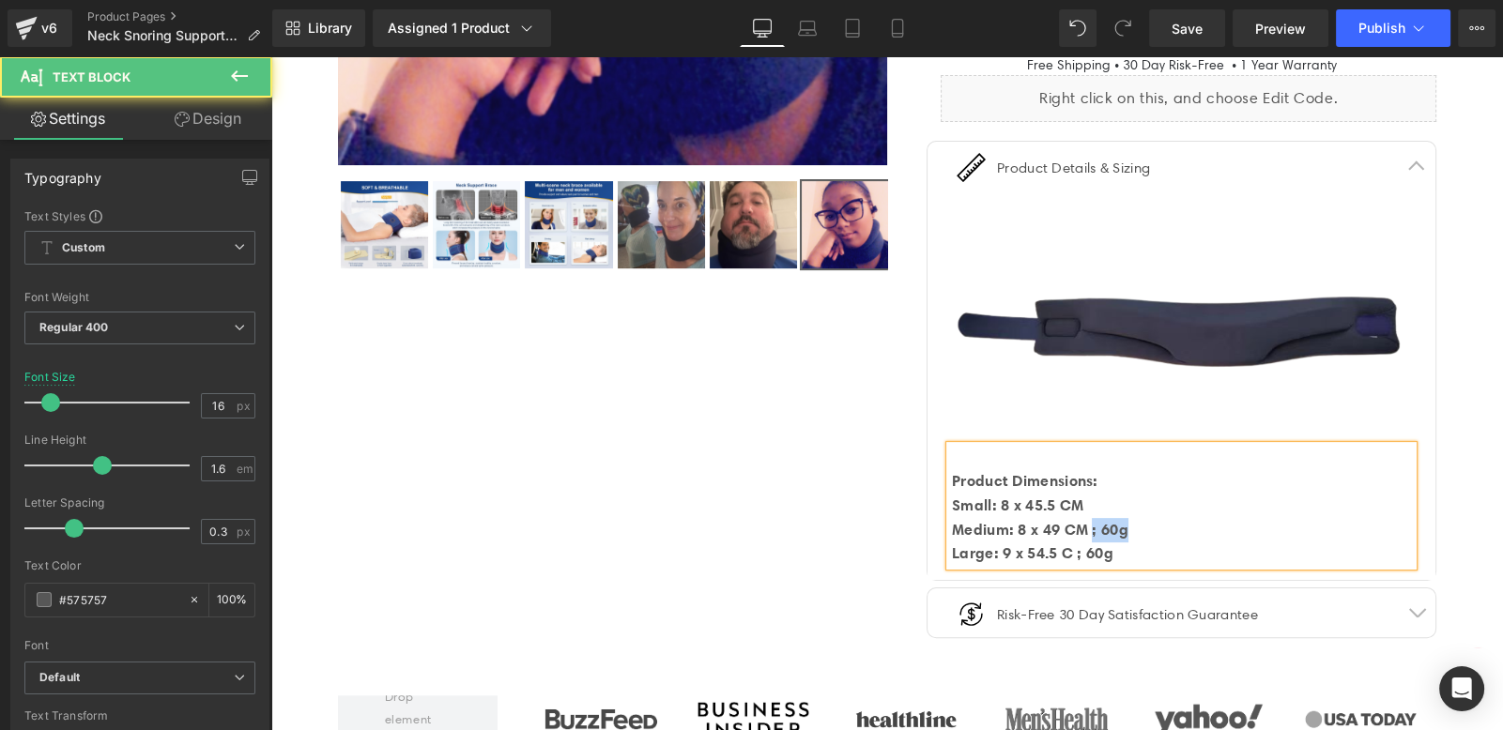
drag, startPoint x: 1091, startPoint y: 522, endPoint x: 1137, endPoint y: 521, distance: 46.0
click at [1137, 521] on div "Medium: 8 x 49 CM ; 60g" at bounding box center [1182, 530] width 461 height 24
drag, startPoint x: 1076, startPoint y: 549, endPoint x: 1149, endPoint y: 544, distance: 73.4
click at [1149, 544] on div "Large: 9 x 54.5 C ; 60g" at bounding box center [1182, 554] width 461 height 24
drag, startPoint x: 1112, startPoint y: 483, endPoint x: 939, endPoint y: 482, distance: 173.7
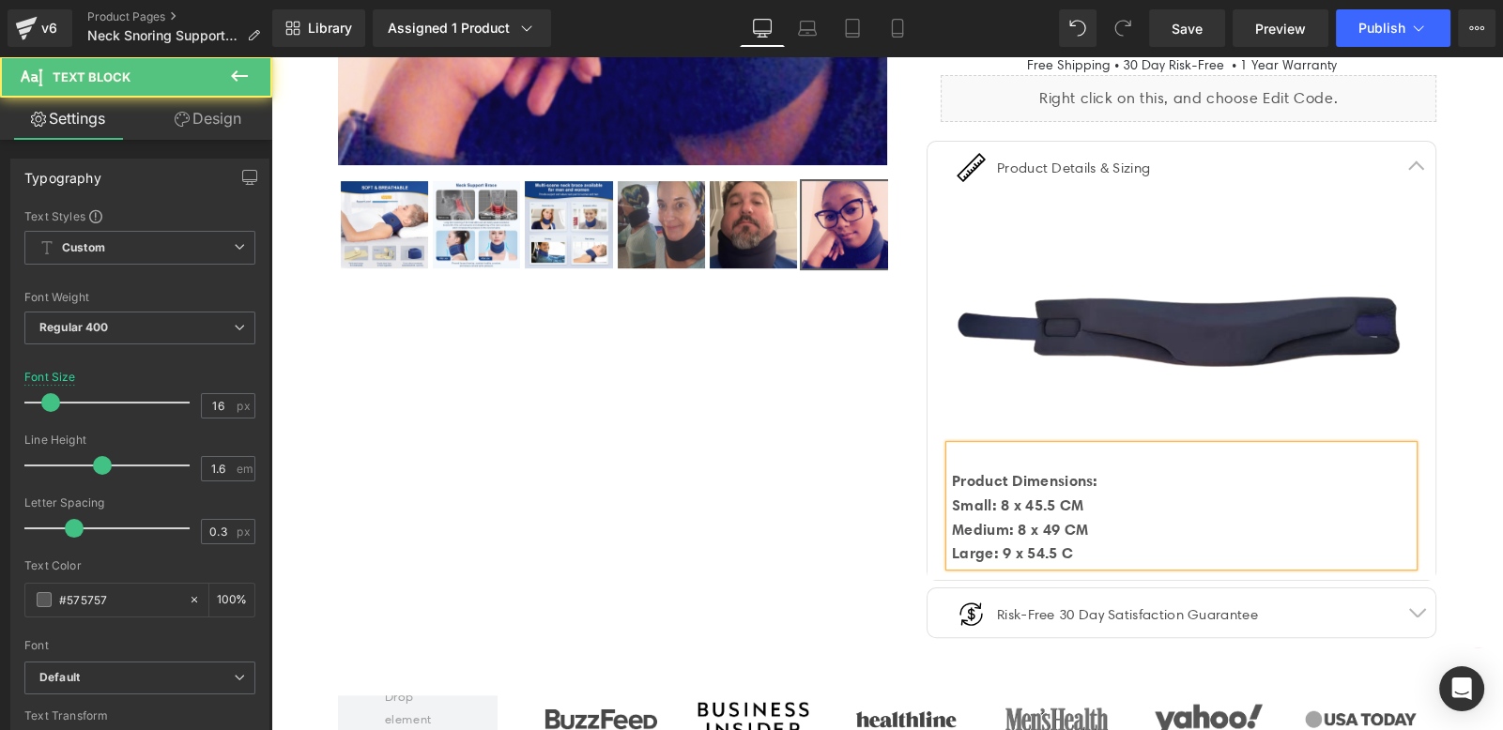
click at [950, 482] on div "Product Dimensions: Small: 8 x 45.5 CM Medium: 8 x 49 CM Large: 9 x 54.5 C" at bounding box center [1181, 506] width 463 height 120
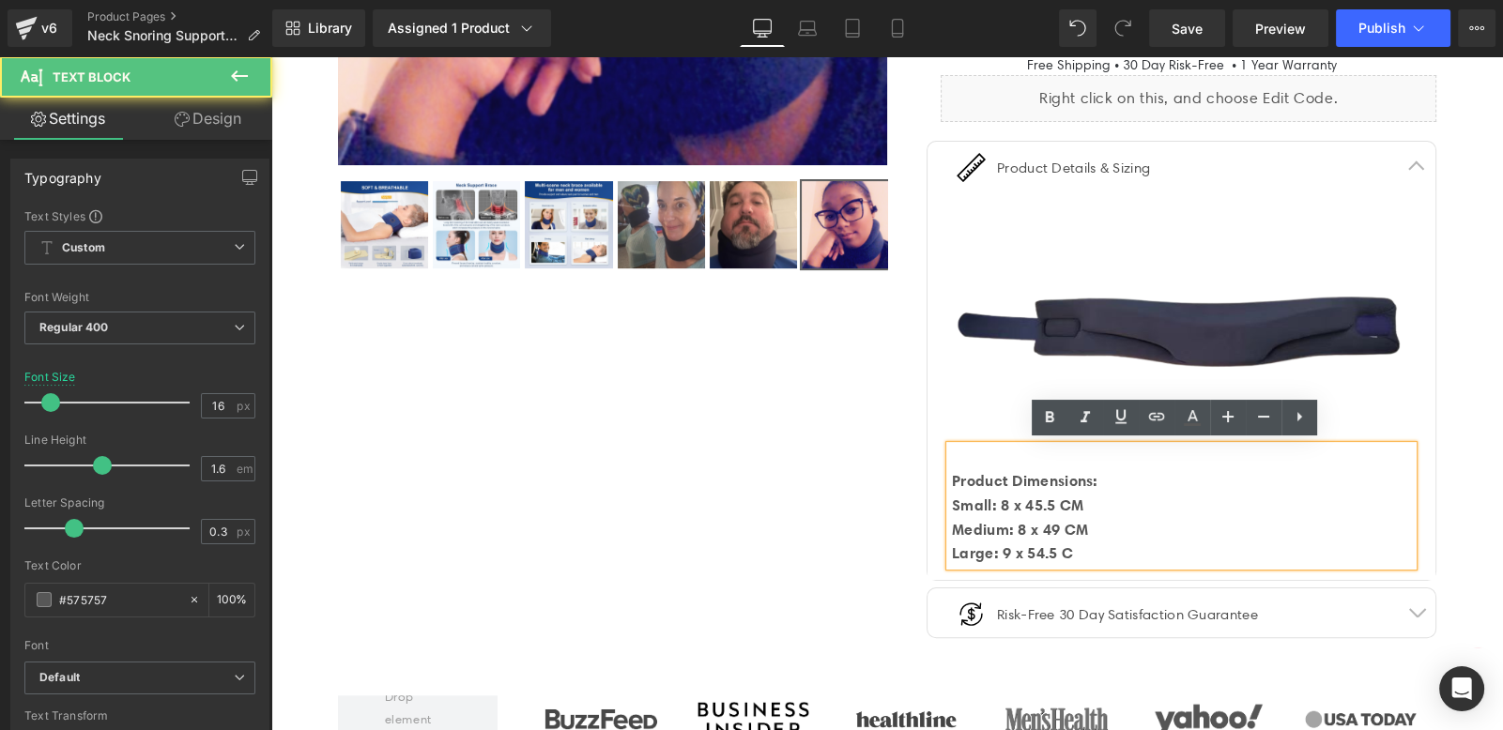
click at [952, 482] on strong "Product Dimensions:" at bounding box center [1025, 480] width 146 height 19
copy strong "Product Dimensions:"
drag, startPoint x: 1099, startPoint y: 480, endPoint x: 942, endPoint y: 479, distance: 156.8
click at [950, 479] on div "Product Dimensions: Small: 8 x 45.5 CM Medium: 8 x 49 CM Large: 9 x 54.5 C ; 60g" at bounding box center [1181, 506] width 463 height 120
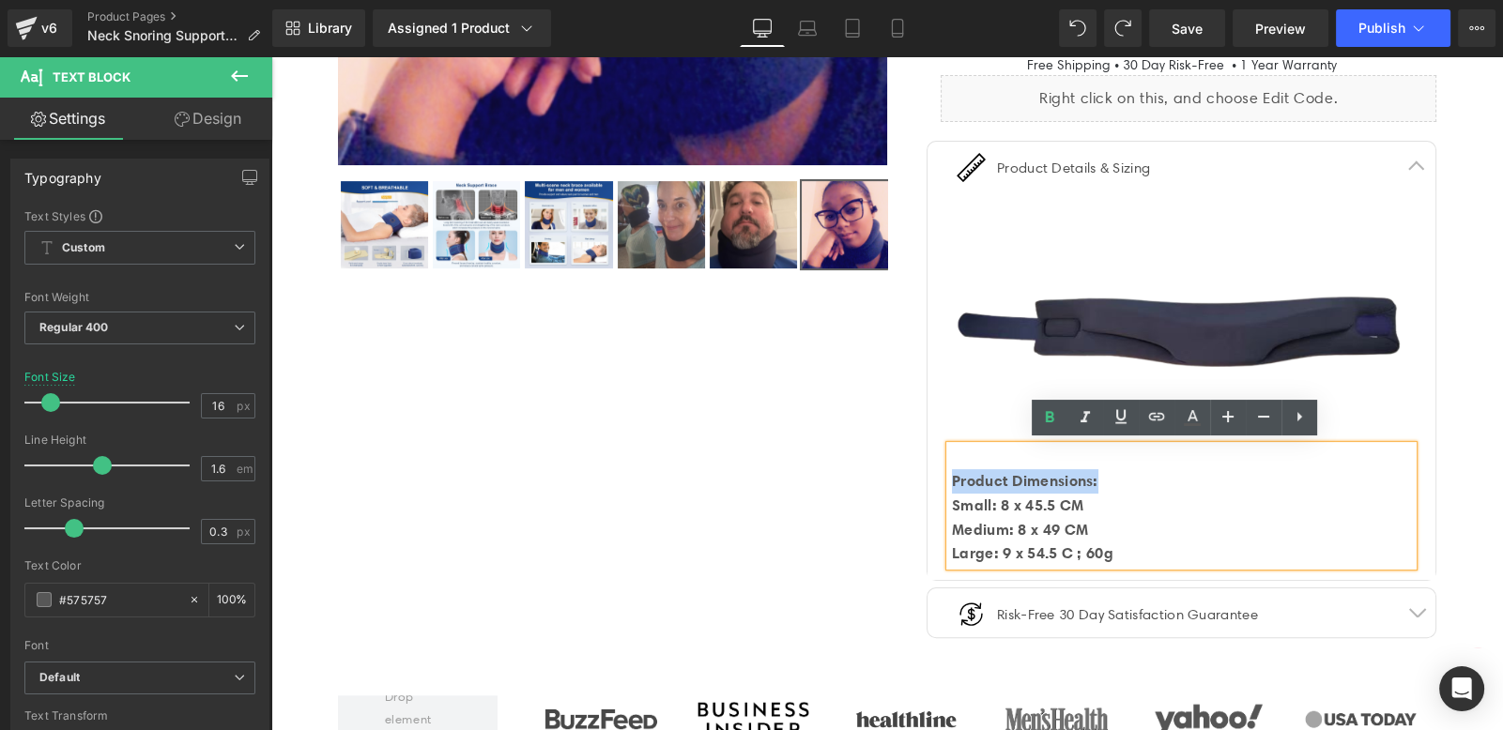
copy strong "Product Dimensions:"
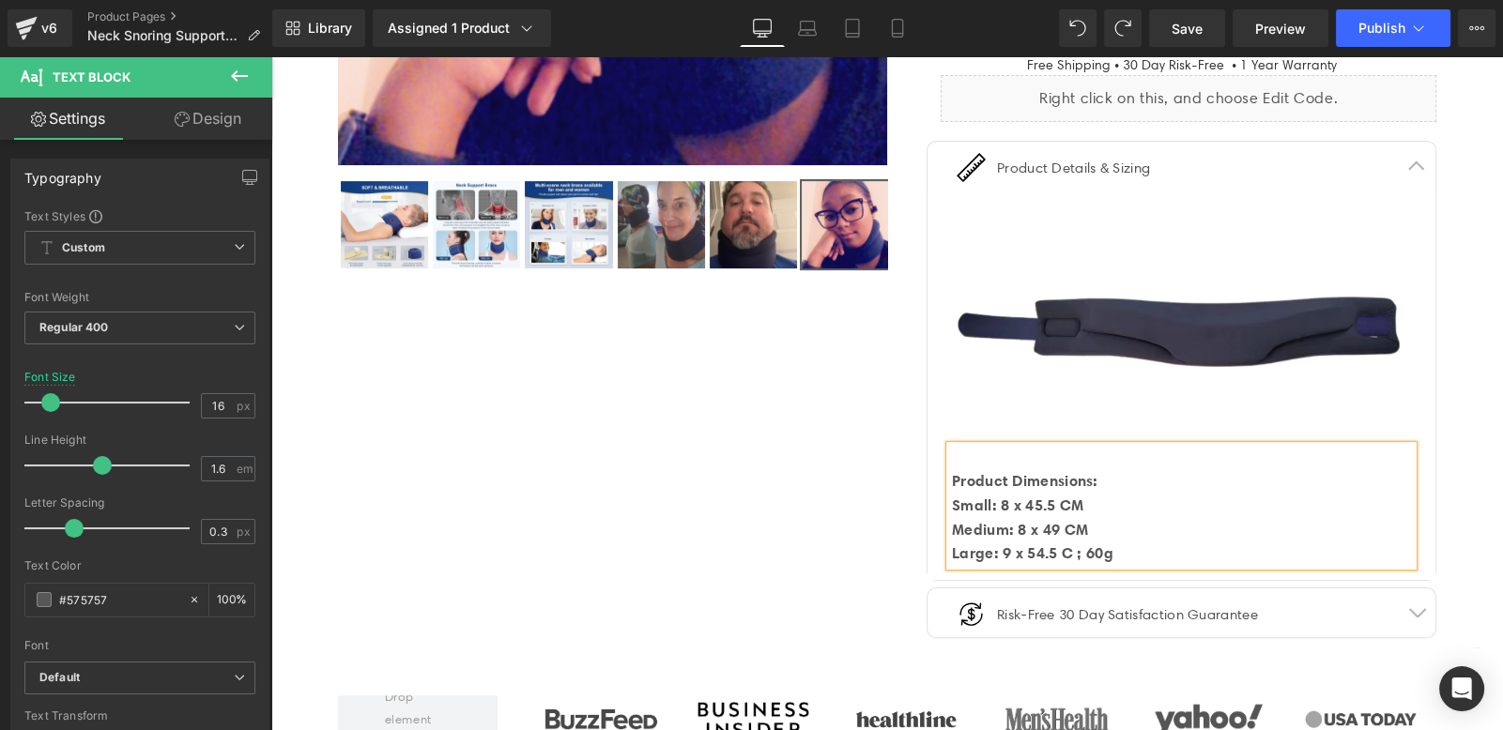
click at [1116, 544] on div "Large: 9 x 54.5 C ; 60g" at bounding box center [1182, 554] width 461 height 24
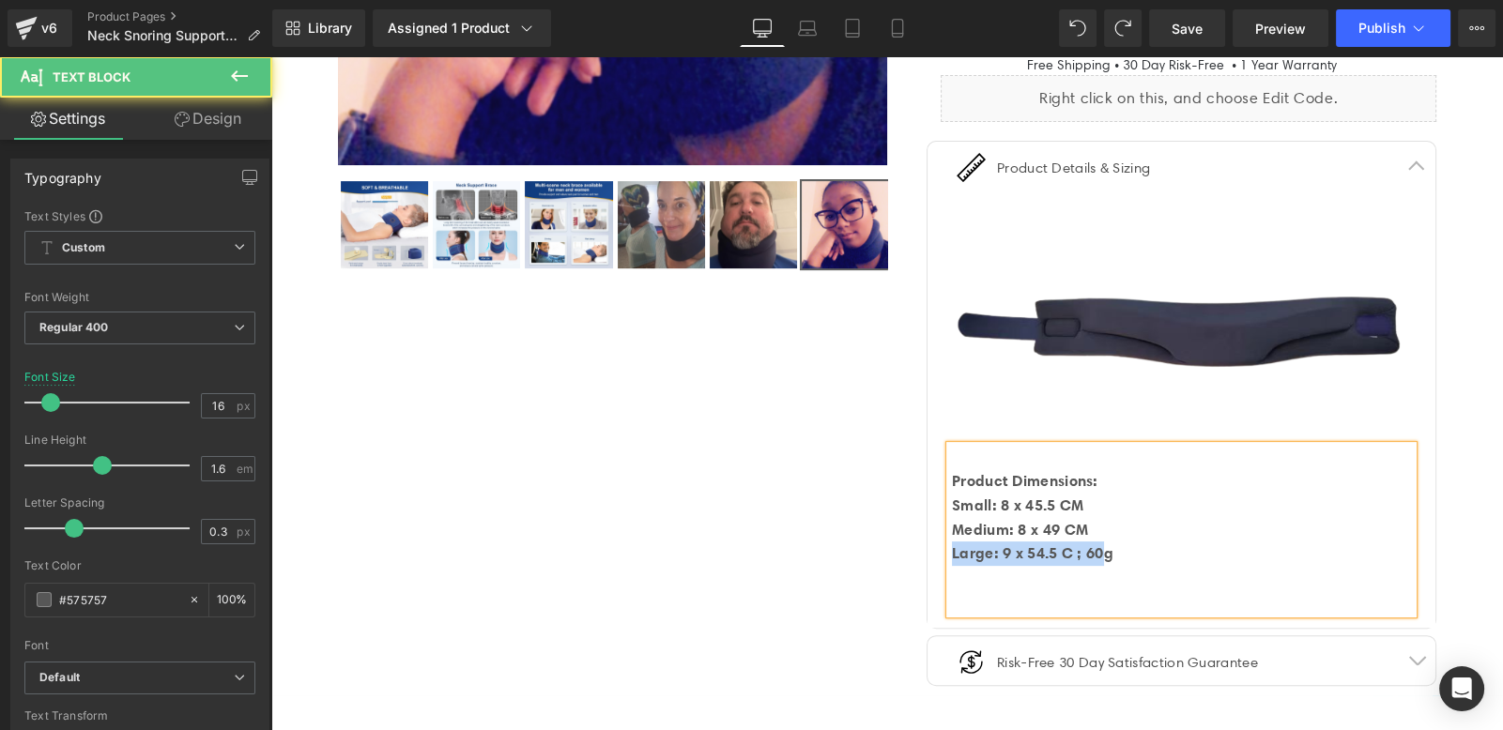
drag, startPoint x: 1122, startPoint y: 541, endPoint x: 1096, endPoint y: 546, distance: 26.9
click at [1096, 546] on div "Product Dimensions: Small: 8 x 45.5 CM Medium: 8 x 49 CM Large: 9 x 54.5 C ; 60g" at bounding box center [1181, 530] width 463 height 168
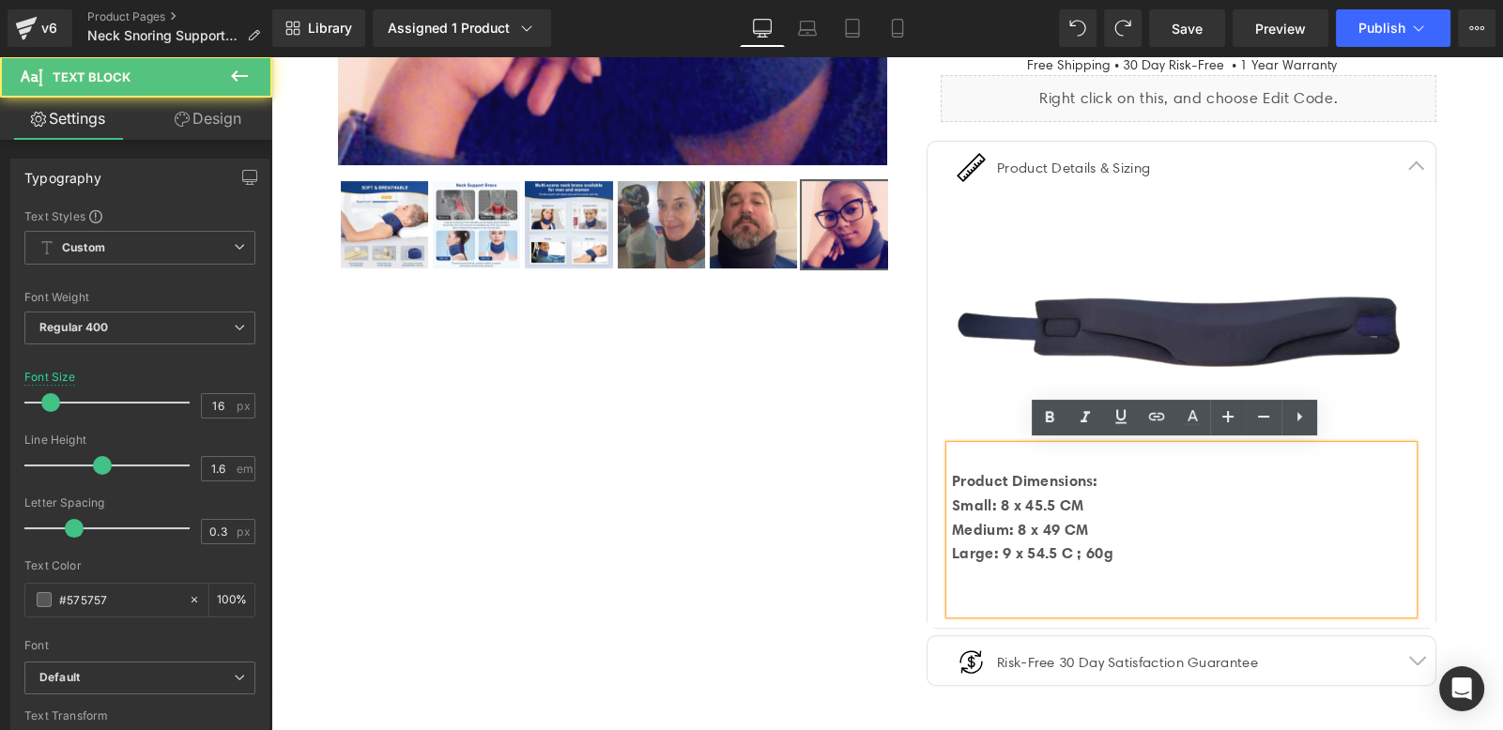
click at [1133, 561] on div "Large: 9 x 54.5 C ; 60g" at bounding box center [1182, 554] width 461 height 24
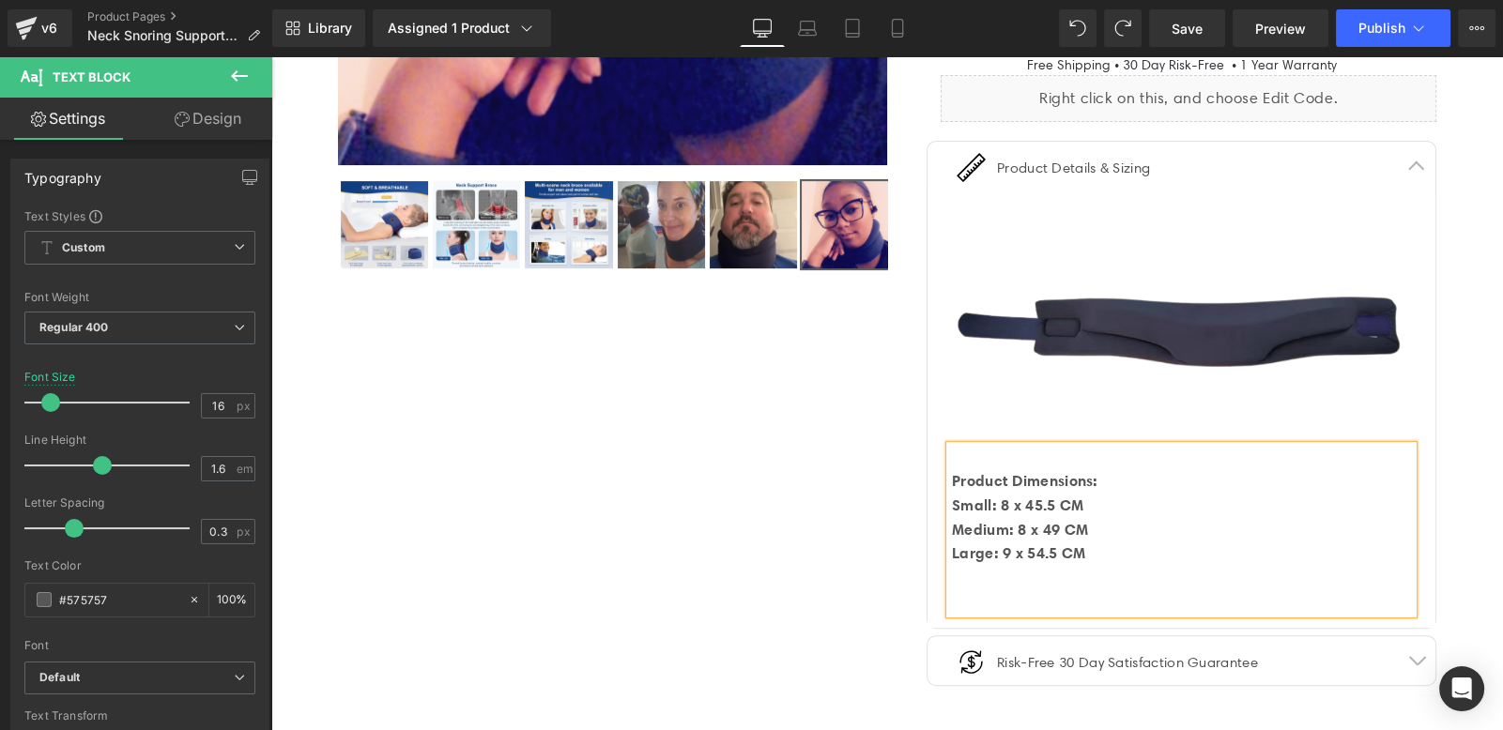
click at [987, 599] on div at bounding box center [1182, 602] width 461 height 24
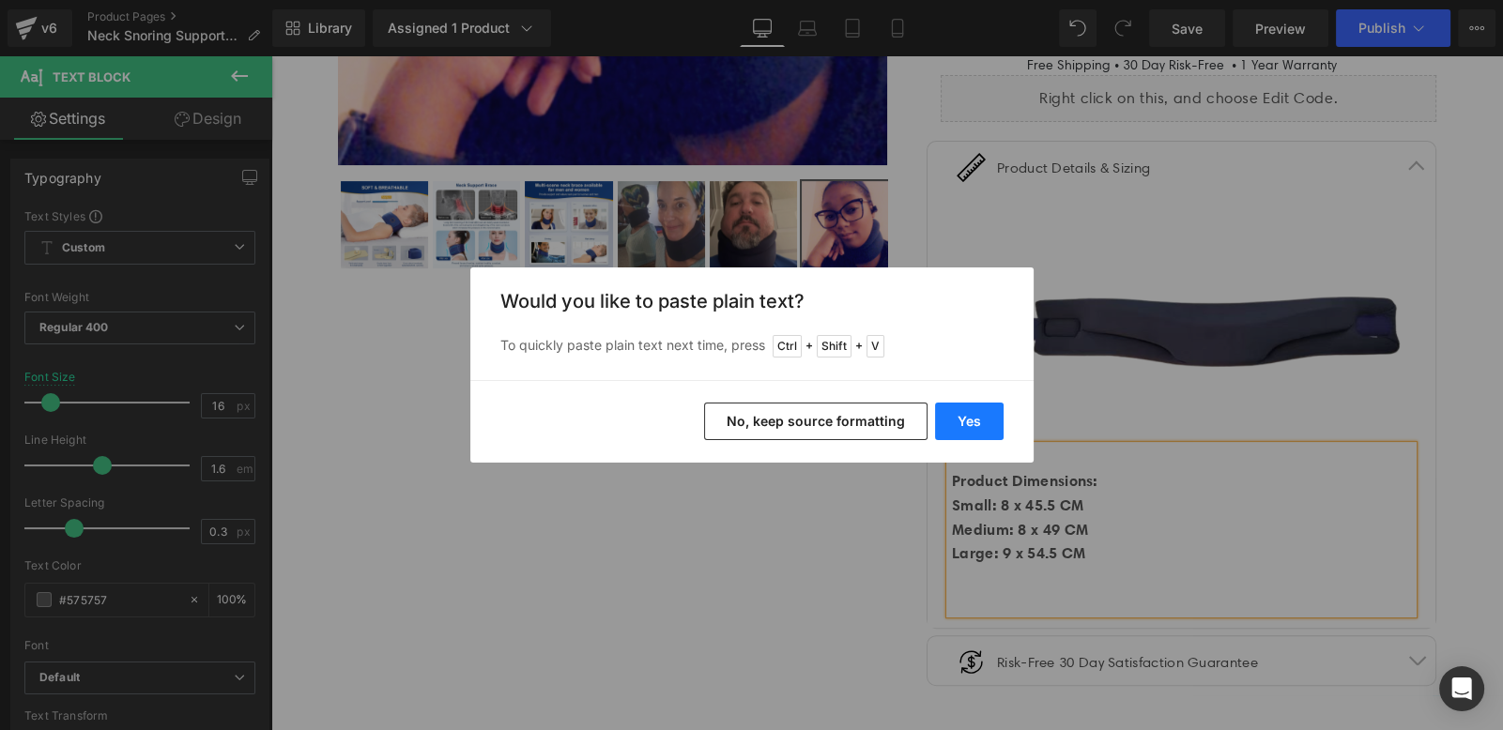
click at [967, 430] on button "Yes" at bounding box center [969, 422] width 69 height 38
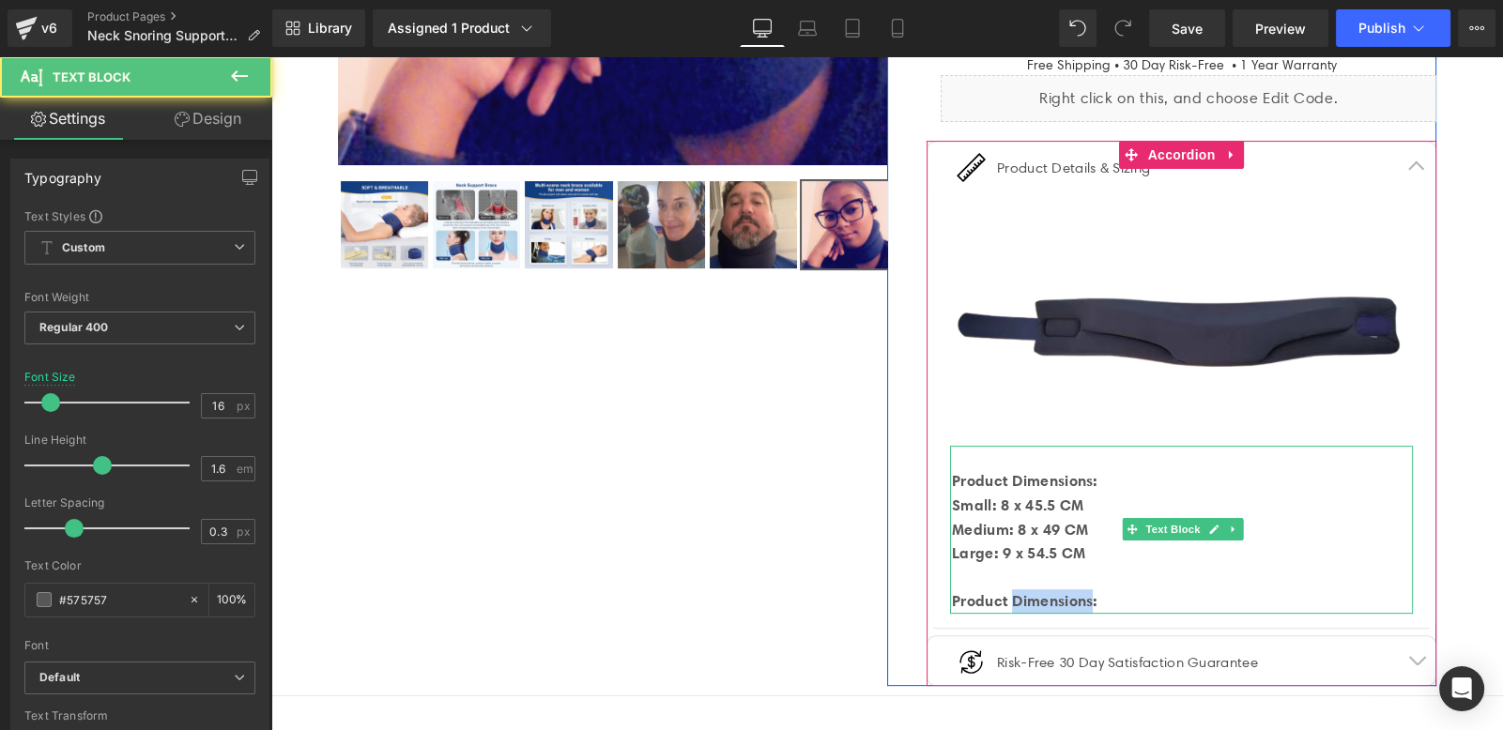
drag, startPoint x: 1096, startPoint y: 595, endPoint x: 1005, endPoint y: 600, distance: 91.2
click at [1005, 600] on strong "Product Dimensions:" at bounding box center [1025, 600] width 146 height 19
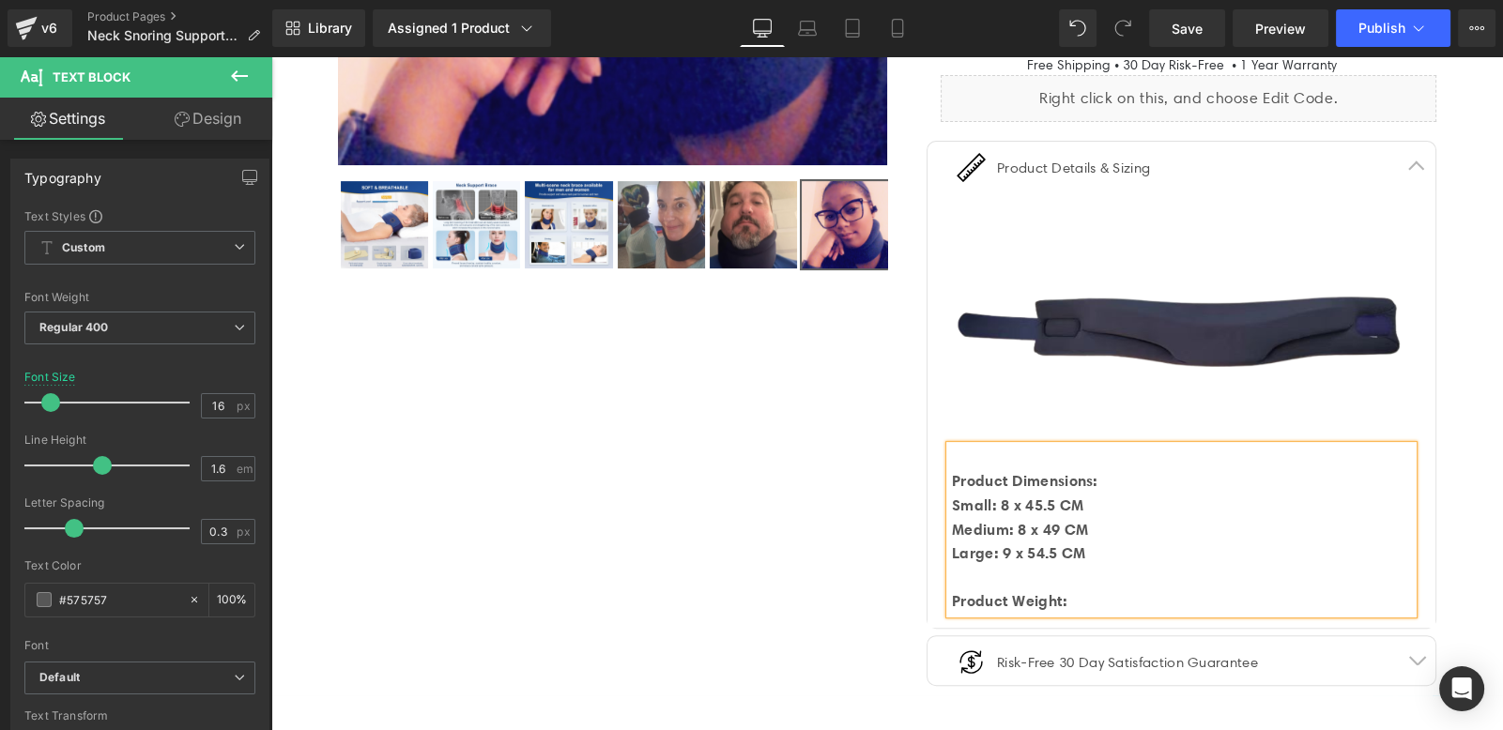
click at [1122, 604] on div "Product Weight:" at bounding box center [1182, 602] width 461 height 24
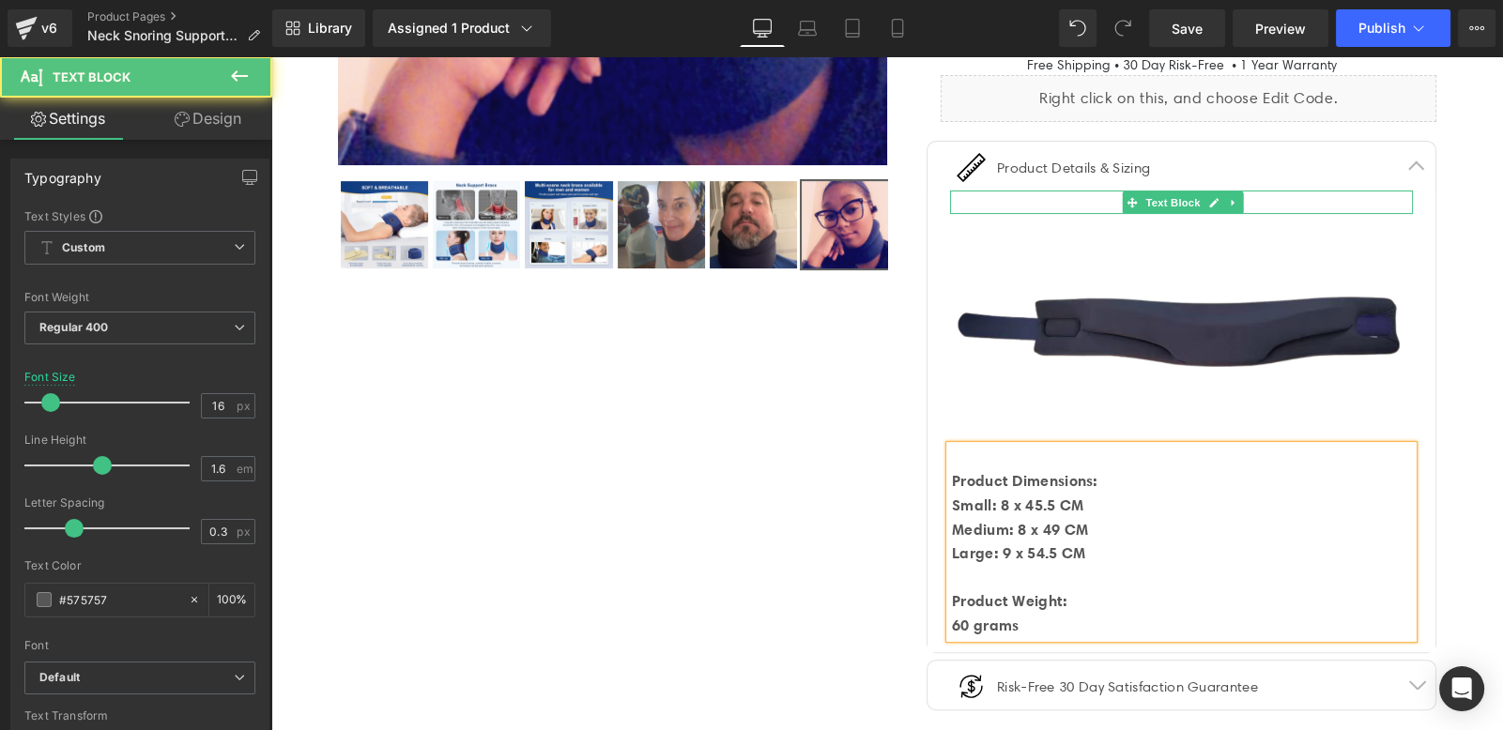
click at [1017, 202] on div at bounding box center [1181, 203] width 463 height 24
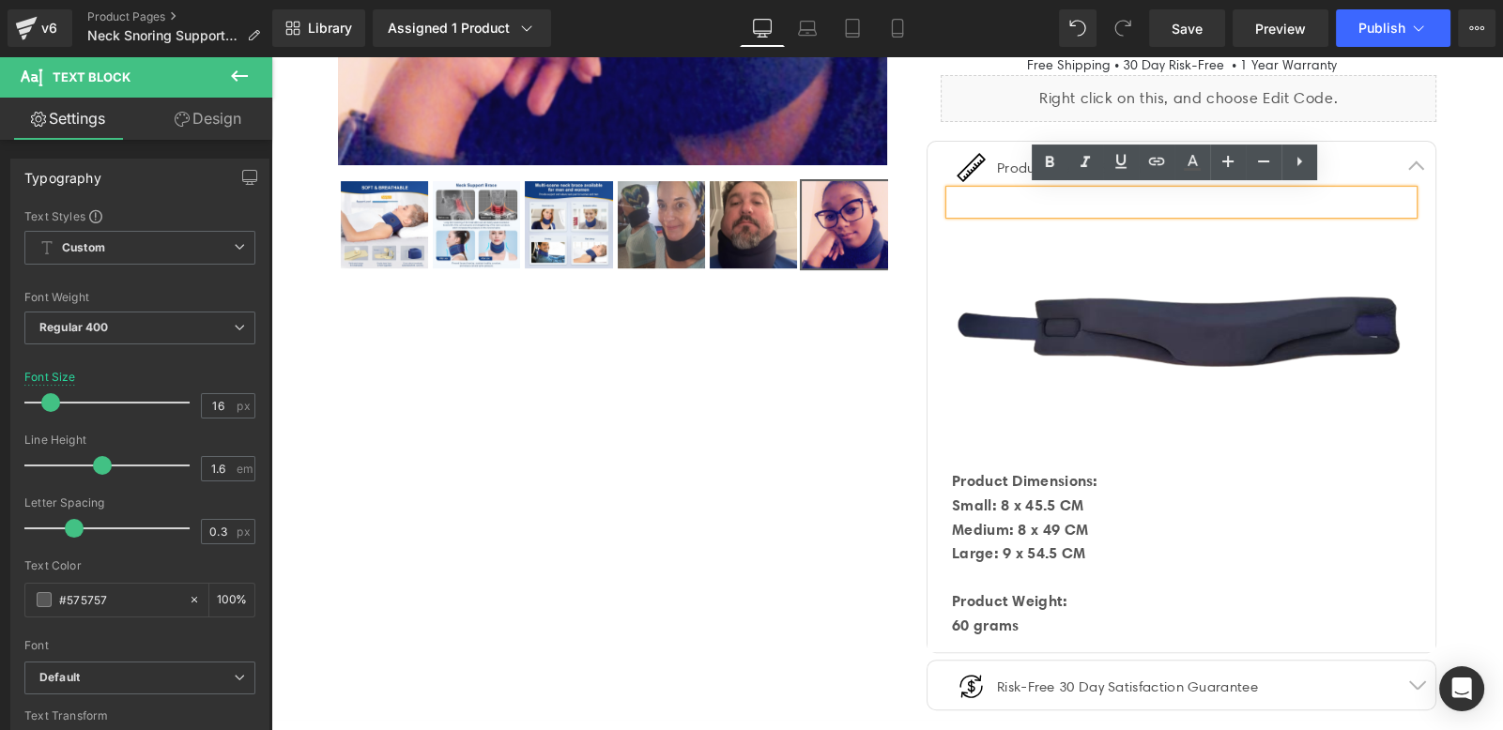
click at [1207, 207] on div at bounding box center [1181, 203] width 463 height 24
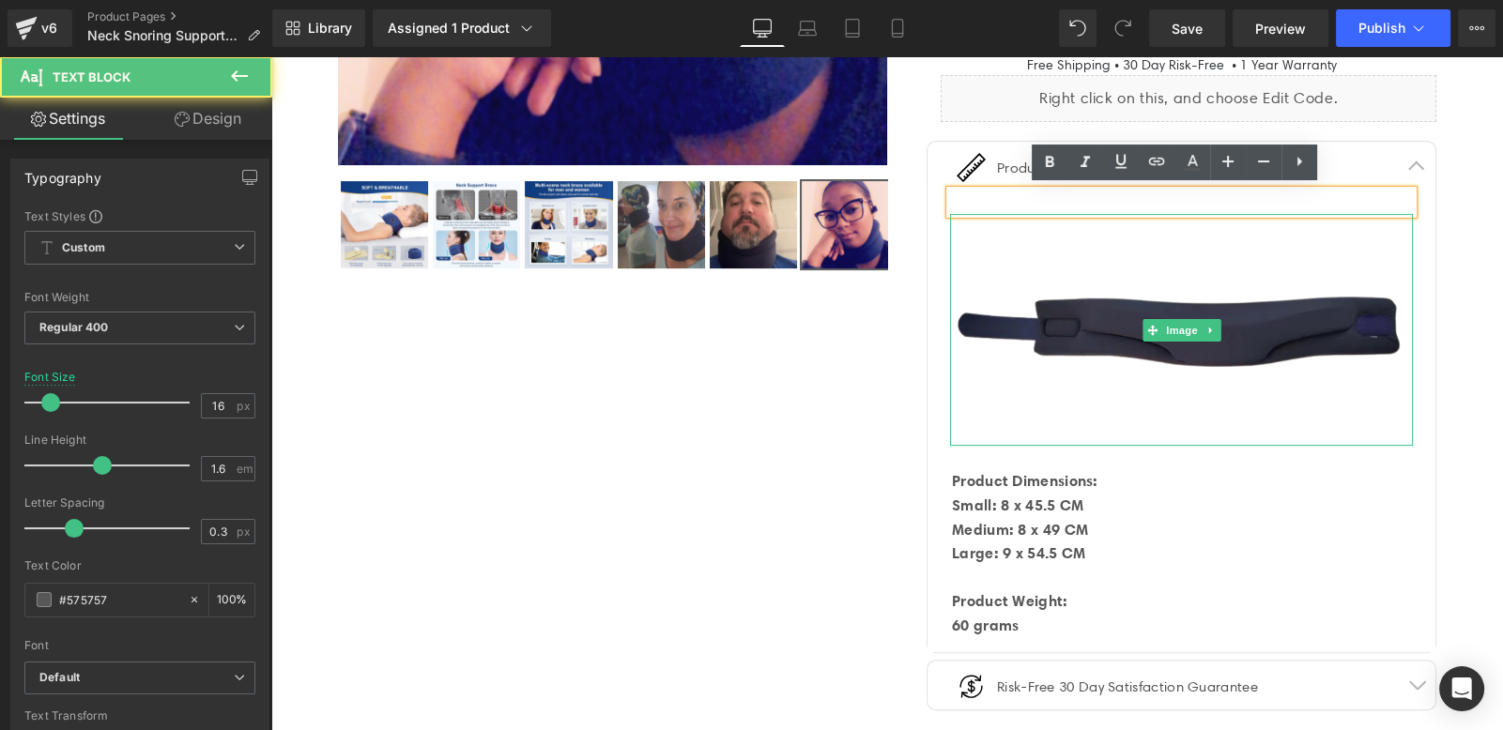
click at [1399, 314] on img at bounding box center [1181, 330] width 463 height 232
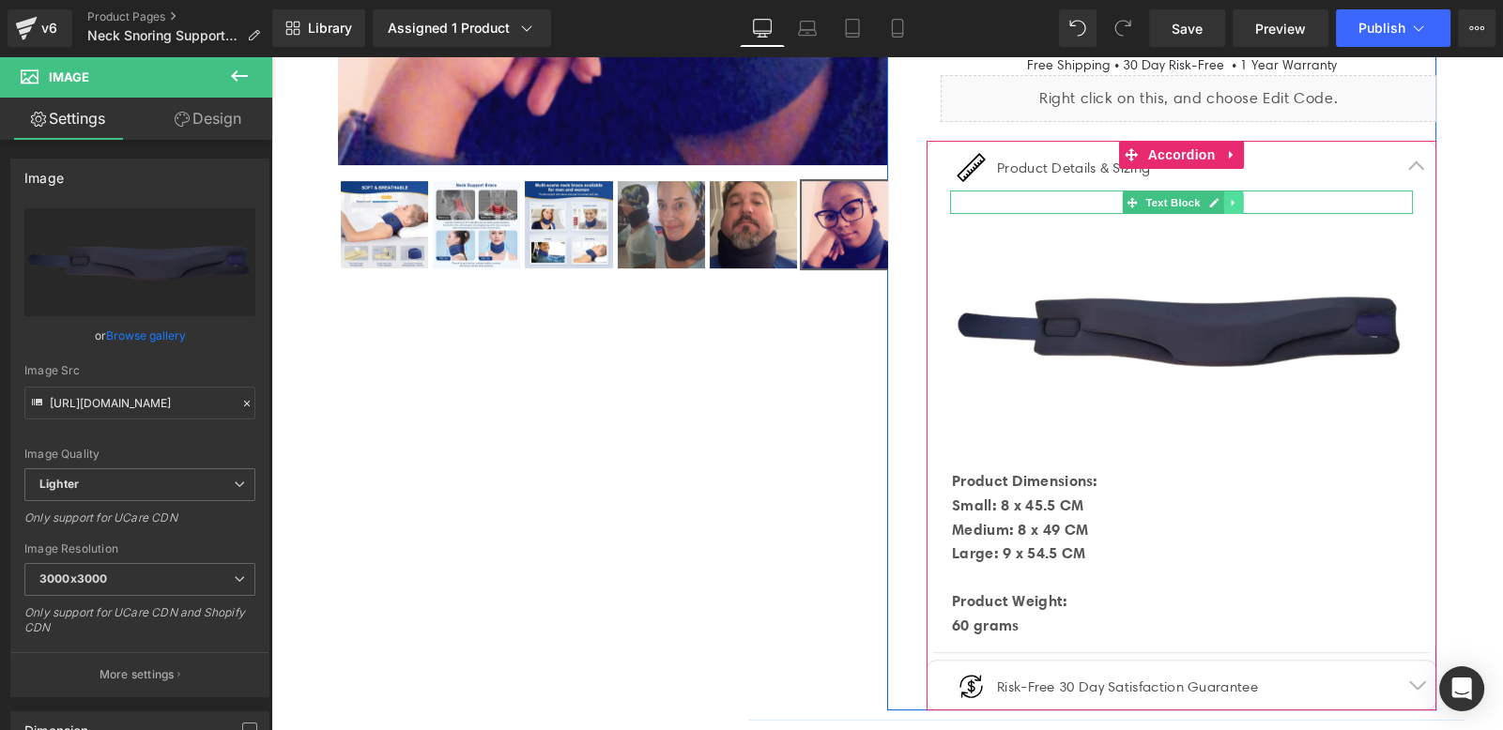
click at [1228, 200] on icon at bounding box center [1233, 202] width 10 height 11
click at [1237, 204] on icon at bounding box center [1242, 202] width 10 height 10
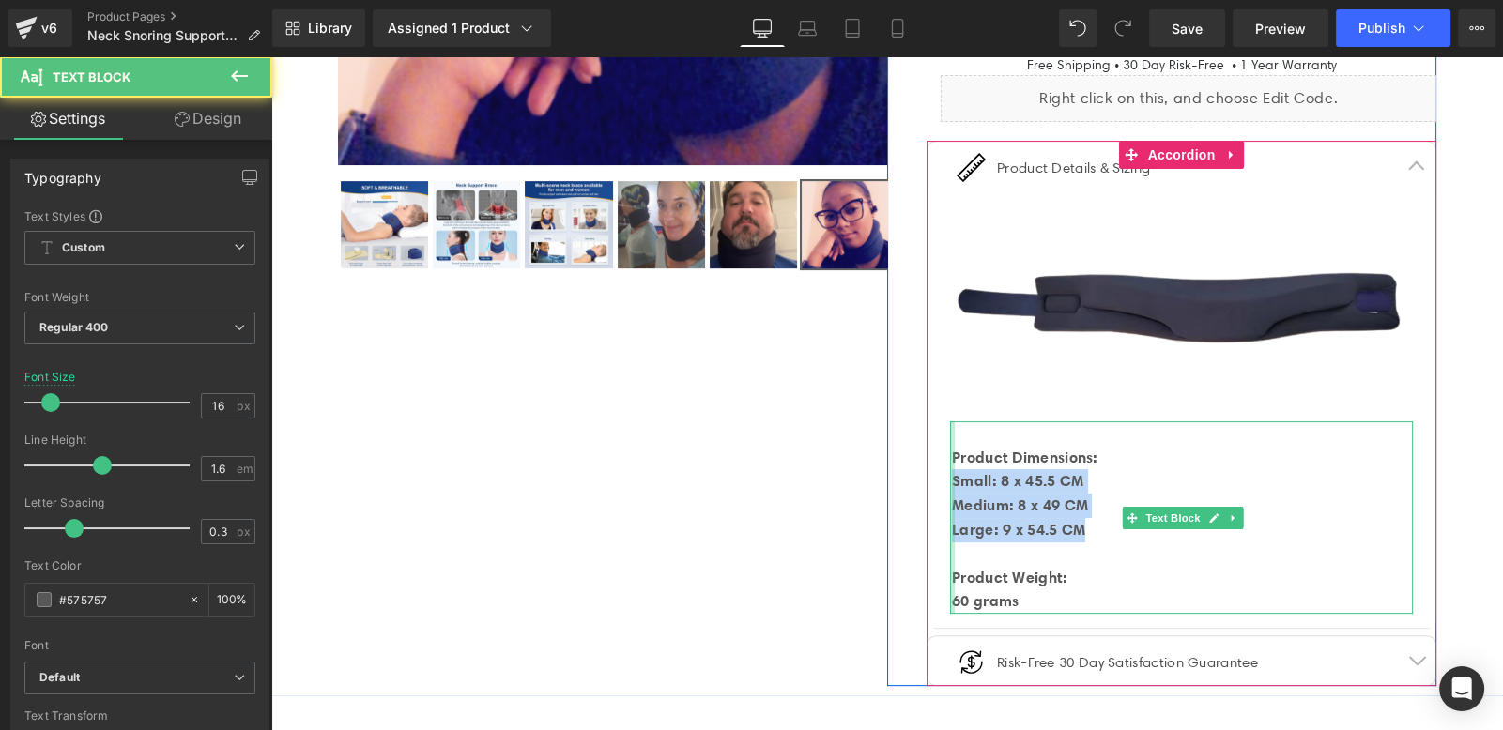
drag, startPoint x: 1096, startPoint y: 529, endPoint x: 946, endPoint y: 468, distance: 162.1
click at [950, 468] on div "Product Dimensions: Small: 8 x 45.5 CM Medium: 8 x 49 CM Large: 9 x 54.5 CM Pro…" at bounding box center [1181, 517] width 463 height 192
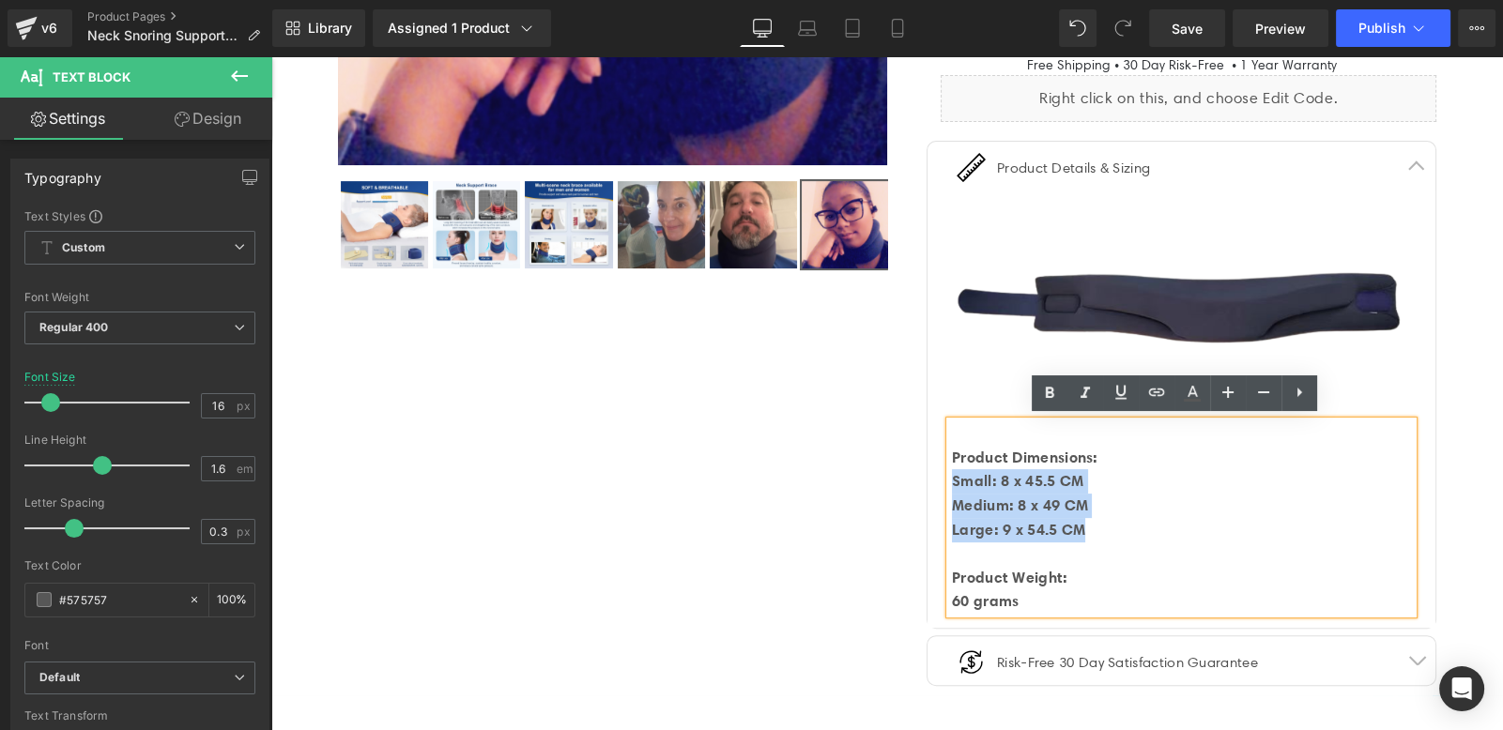
copy div "Small: 8 x 45.5 CM Medium: 8 x 49 CM Large: 9 x 54.5 CM"
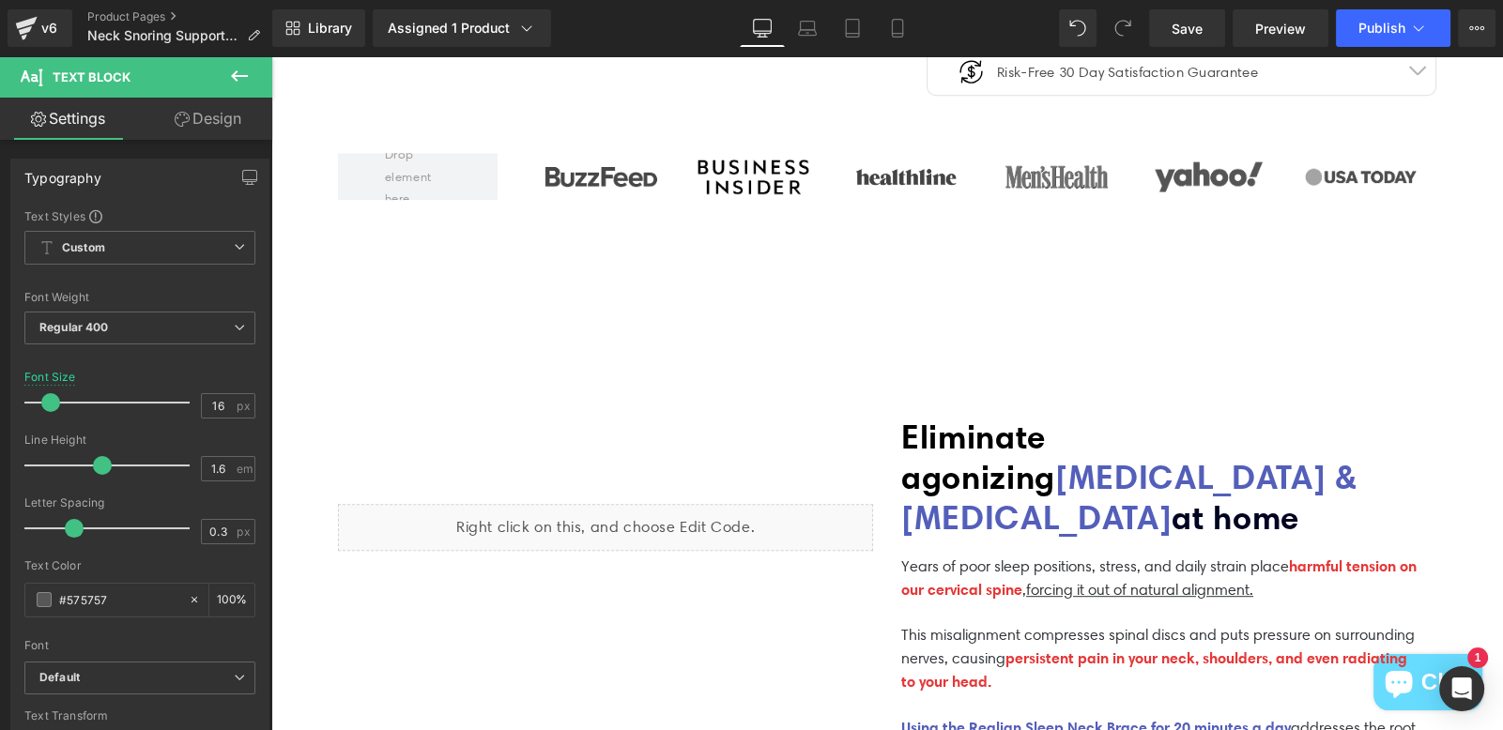
scroll to position [1770, 0]
